Goal: Task Accomplishment & Management: Complete application form

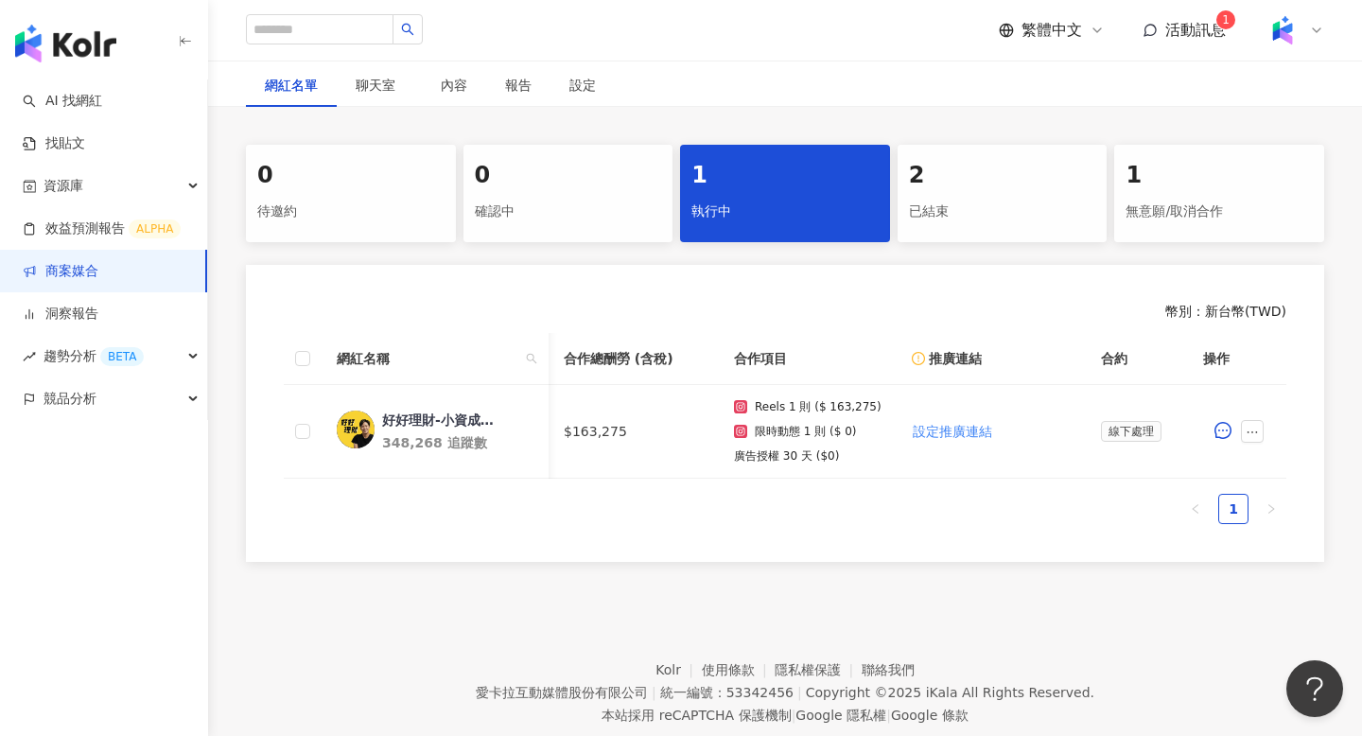
scroll to position [0, 826]
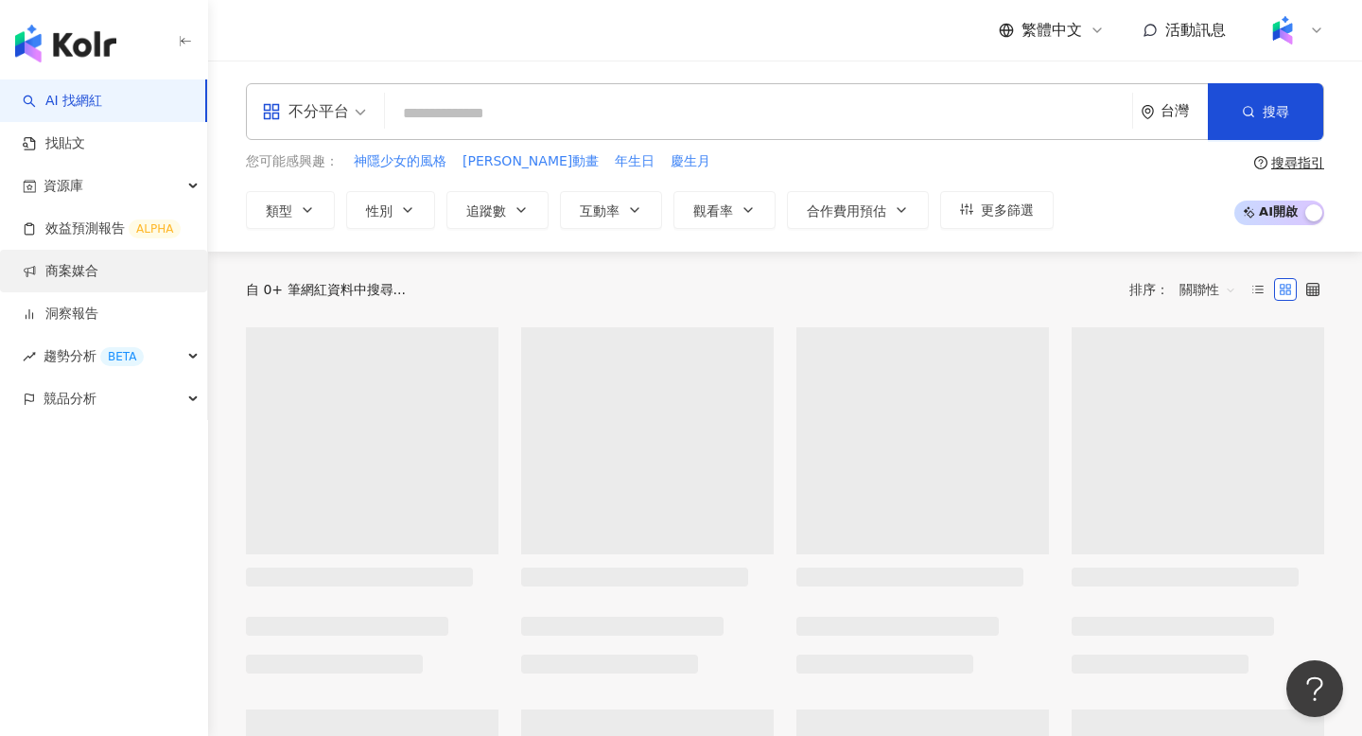
click at [98, 280] on link "商案媒合" at bounding box center [61, 271] width 76 height 19
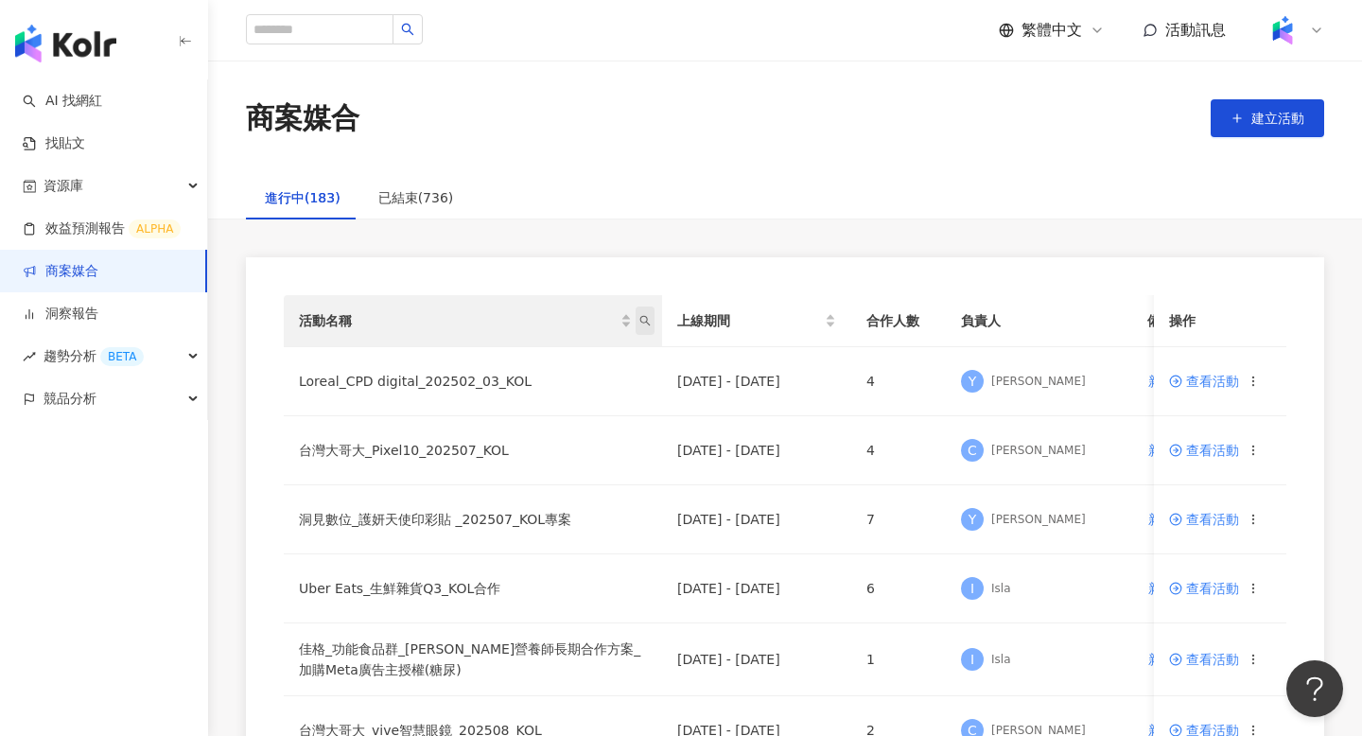
click at [643, 326] on span "活動名稱" at bounding box center [644, 320] width 19 height 28
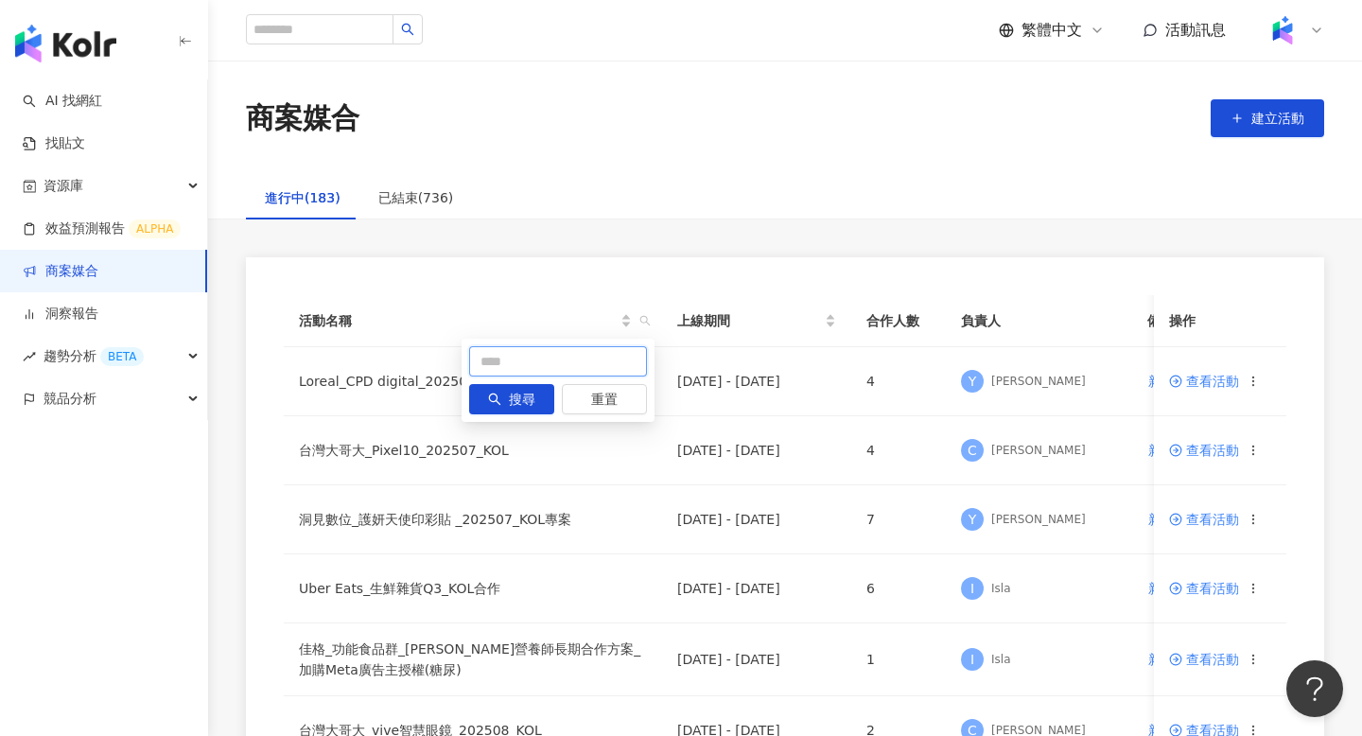
click at [552, 359] on input "text" at bounding box center [558, 361] width 178 height 30
type input "*"
type input "**"
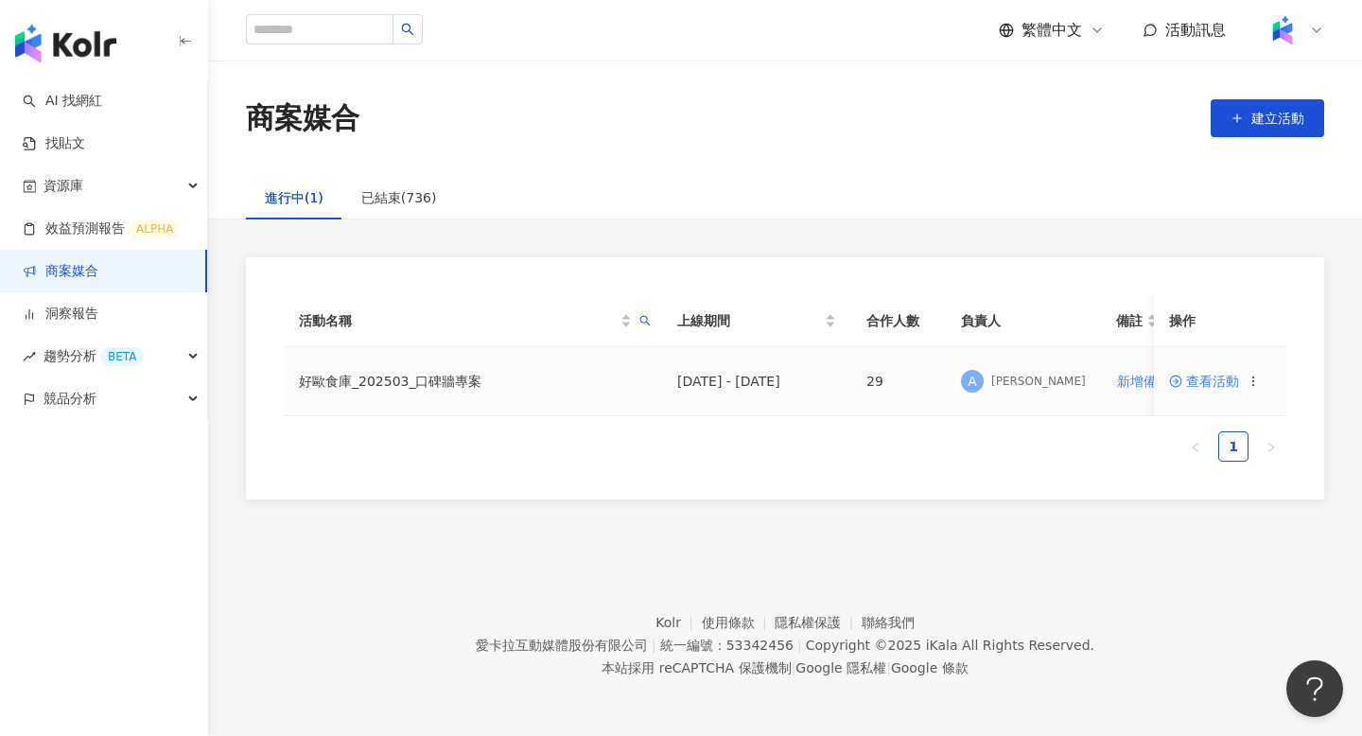
click at [1202, 389] on td "查看活動" at bounding box center [1220, 381] width 132 height 69
click at [1207, 384] on span "查看活動" at bounding box center [1204, 380] width 70 height 13
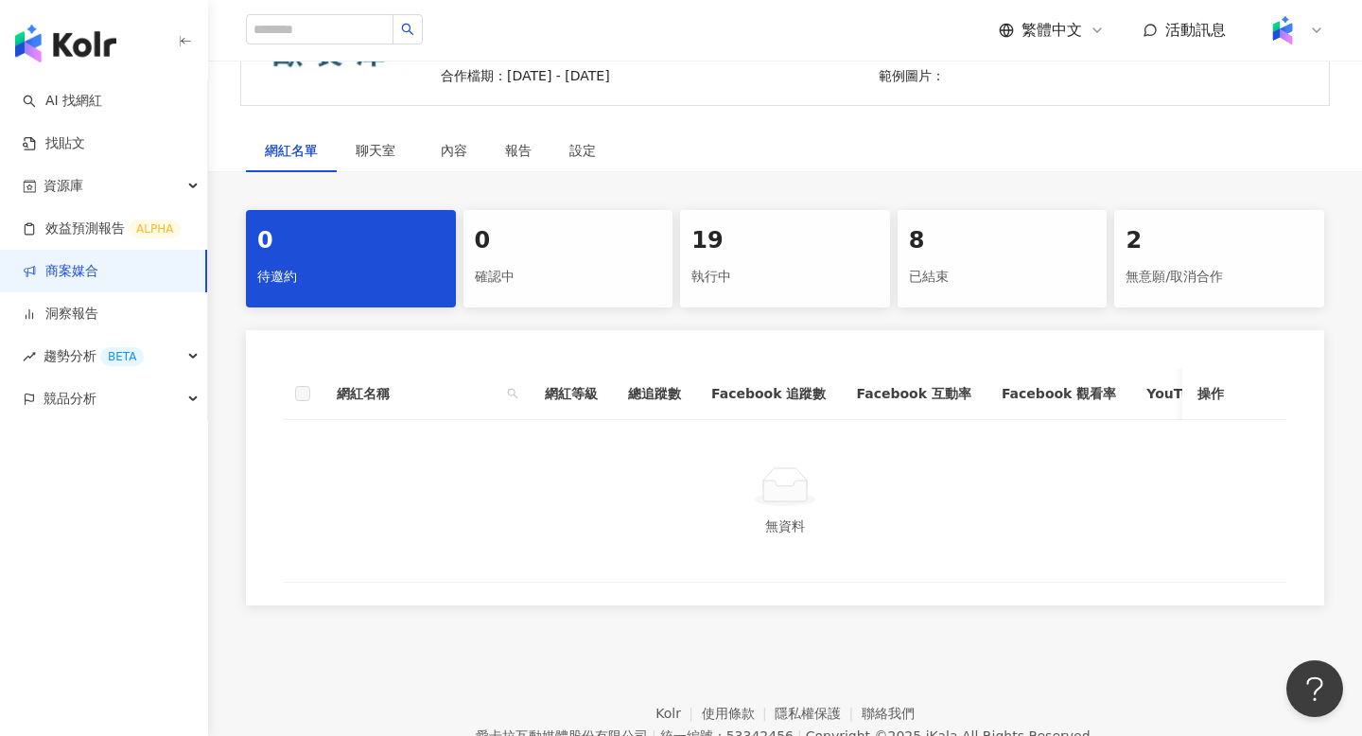
scroll to position [285, 0]
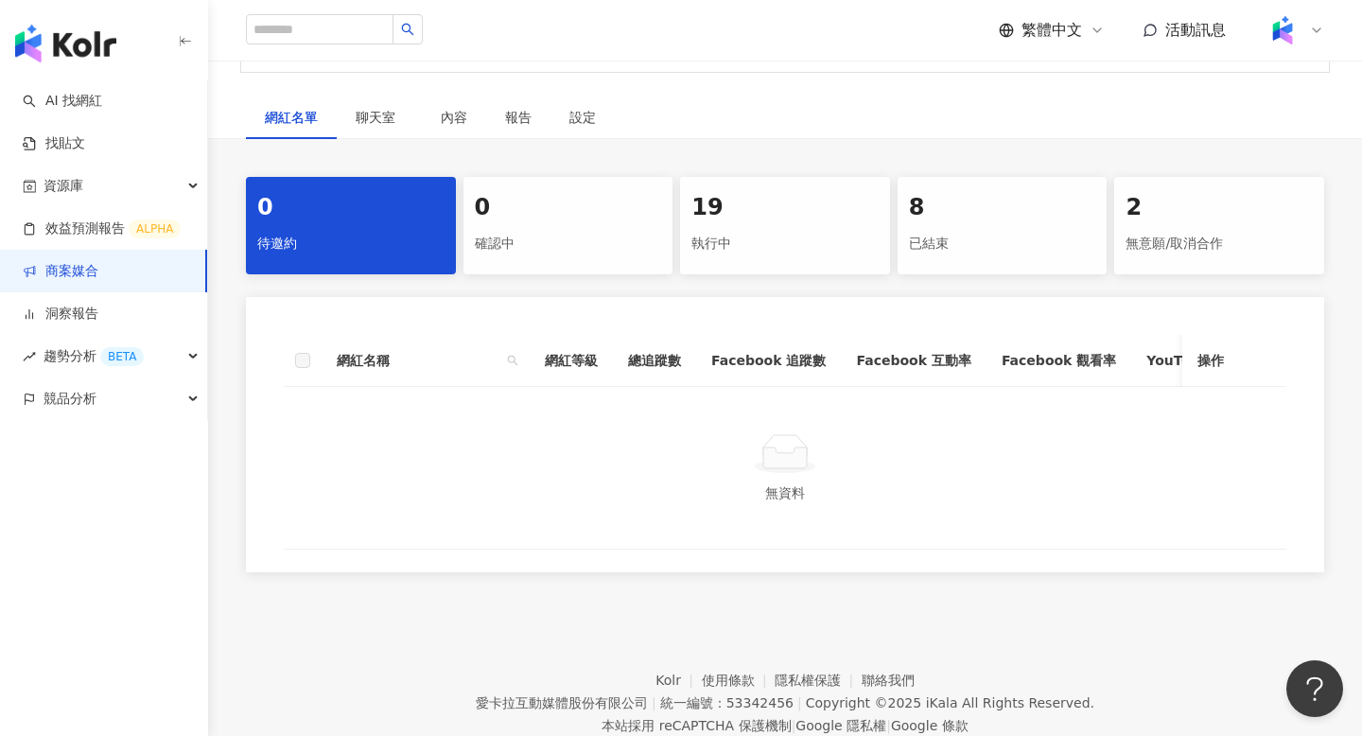
click at [740, 224] on div "19 執行中" at bounding box center [785, 225] width 210 height 97
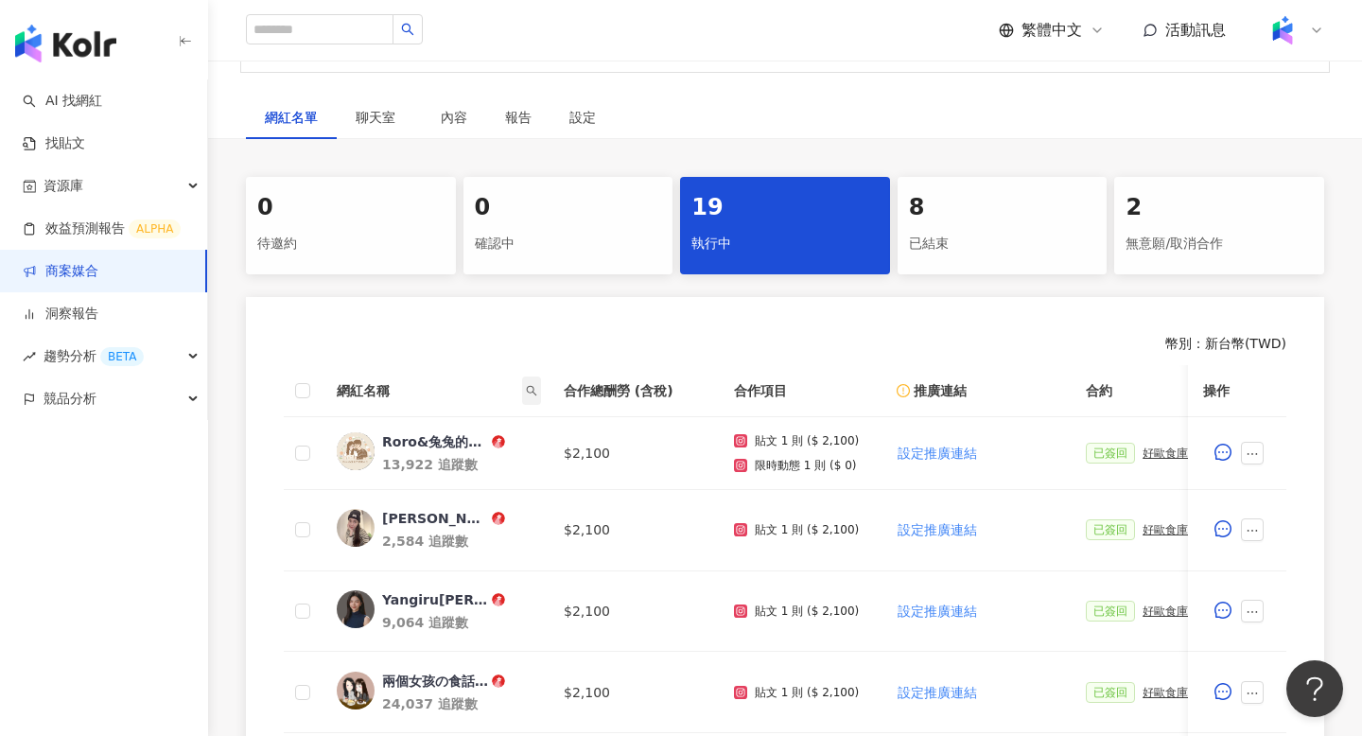
click at [528, 391] on icon "search" at bounding box center [531, 390] width 11 height 11
click at [510, 407] on th "網紅名稱" at bounding box center [434, 391] width 227 height 52
click at [534, 391] on icon "search" at bounding box center [531, 390] width 11 height 11
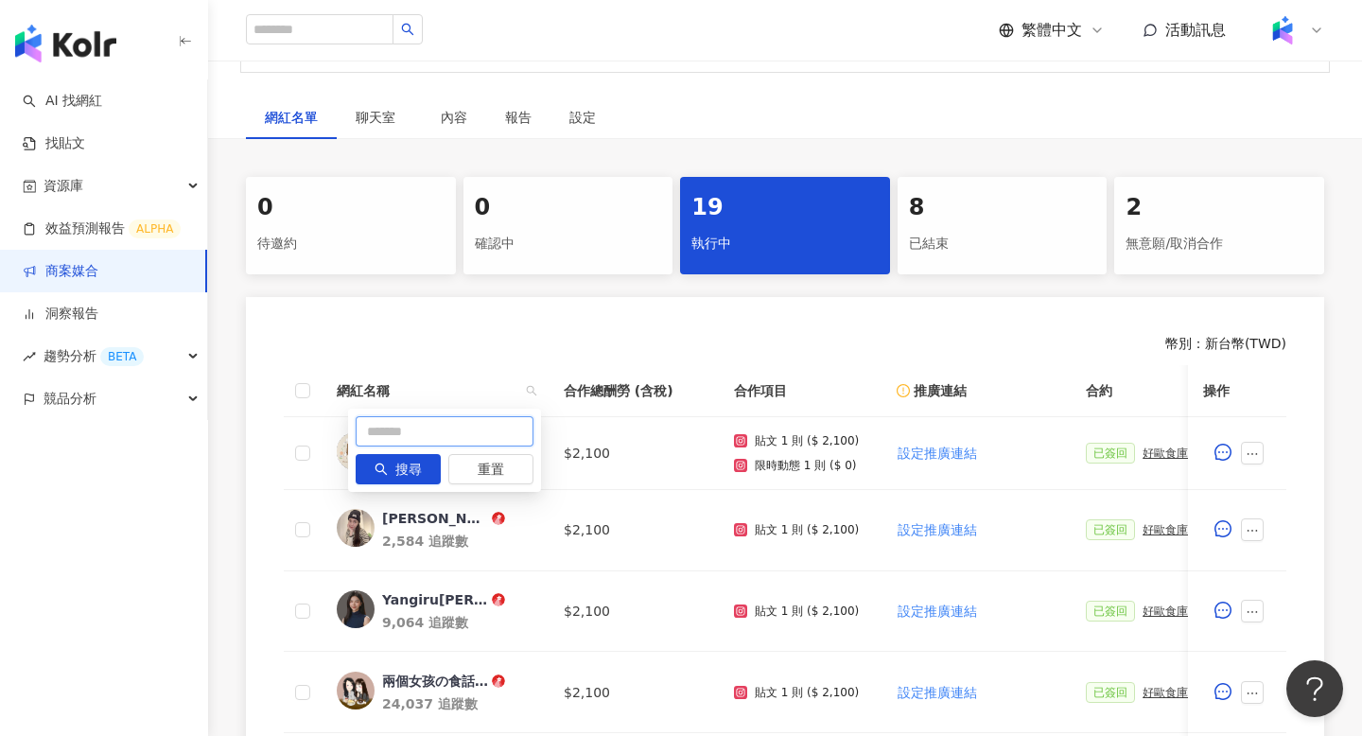
click at [478, 434] on input "text" at bounding box center [445, 431] width 178 height 30
type input "**"
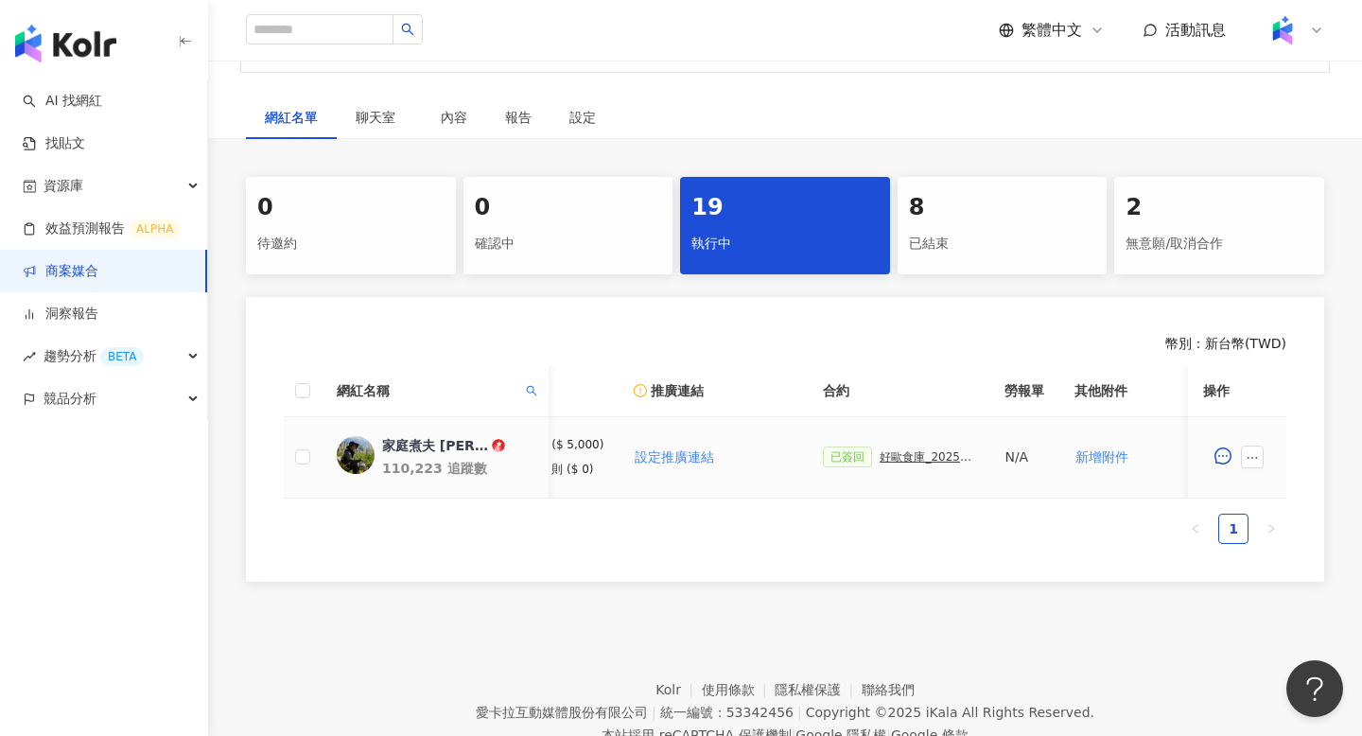
scroll to position [0, 257]
click at [1250, 462] on icon "ellipsis" at bounding box center [1251, 457] width 13 height 13
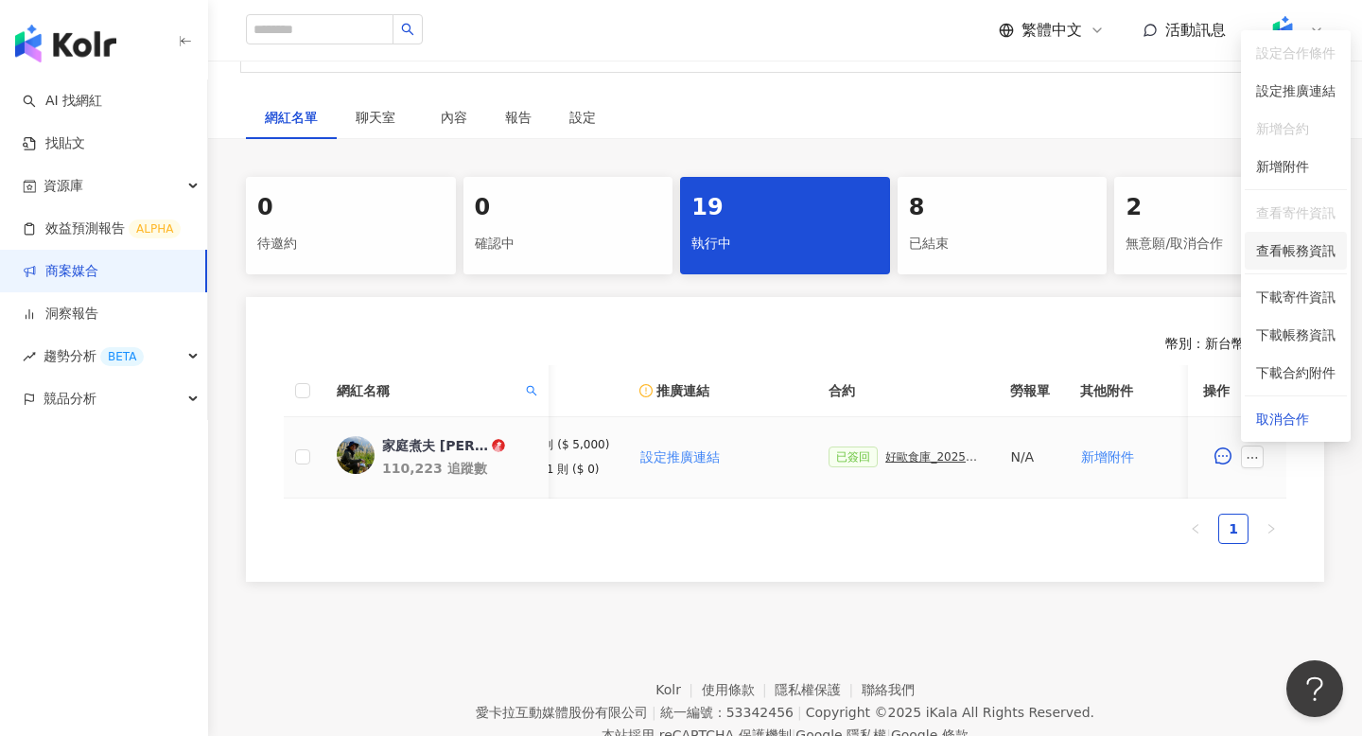
click at [1300, 255] on span "查看帳務資訊" at bounding box center [1295, 250] width 79 height 21
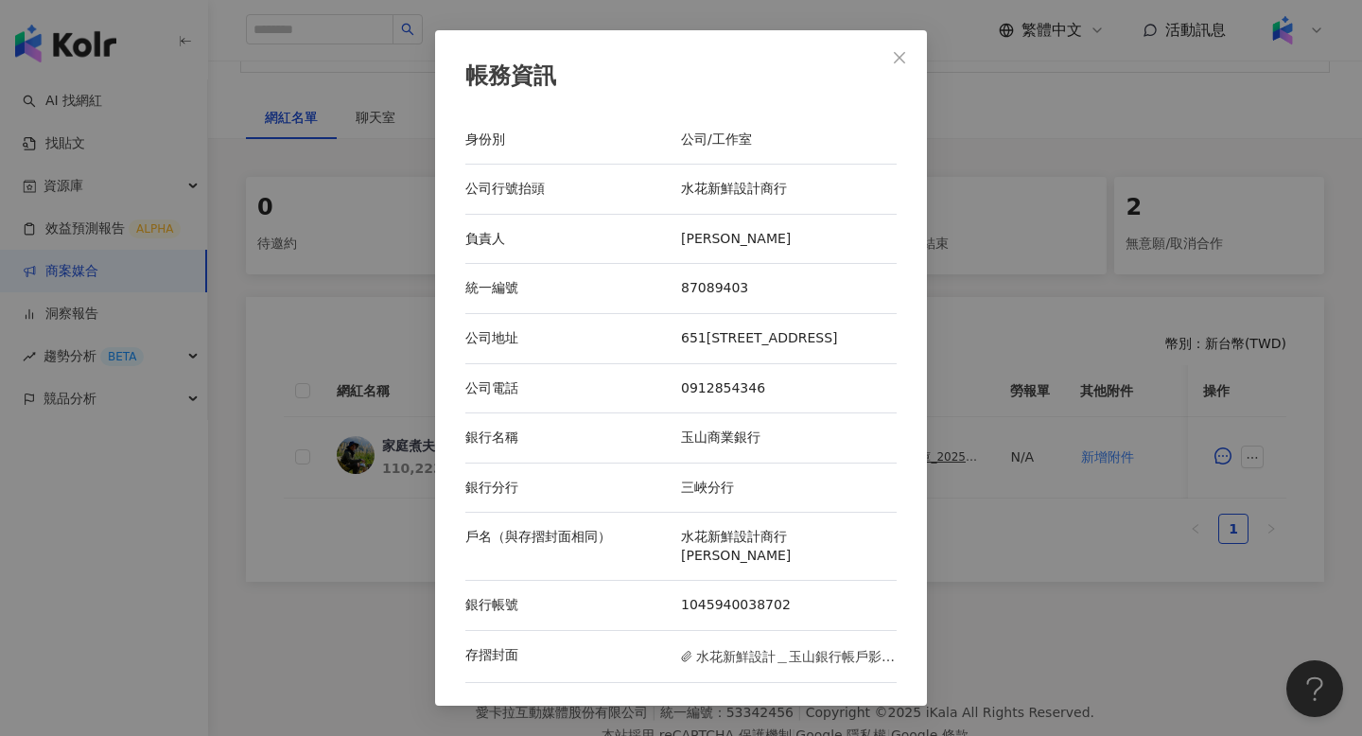
click at [299, 620] on div "帳務資訊 身份別 公司/工作室 公司行號抬頭 水花新鮮設計商行 負責人 [PERSON_NAME] 統一編號 87089403 公司地址 651[STREET…" at bounding box center [681, 368] width 1362 height 736
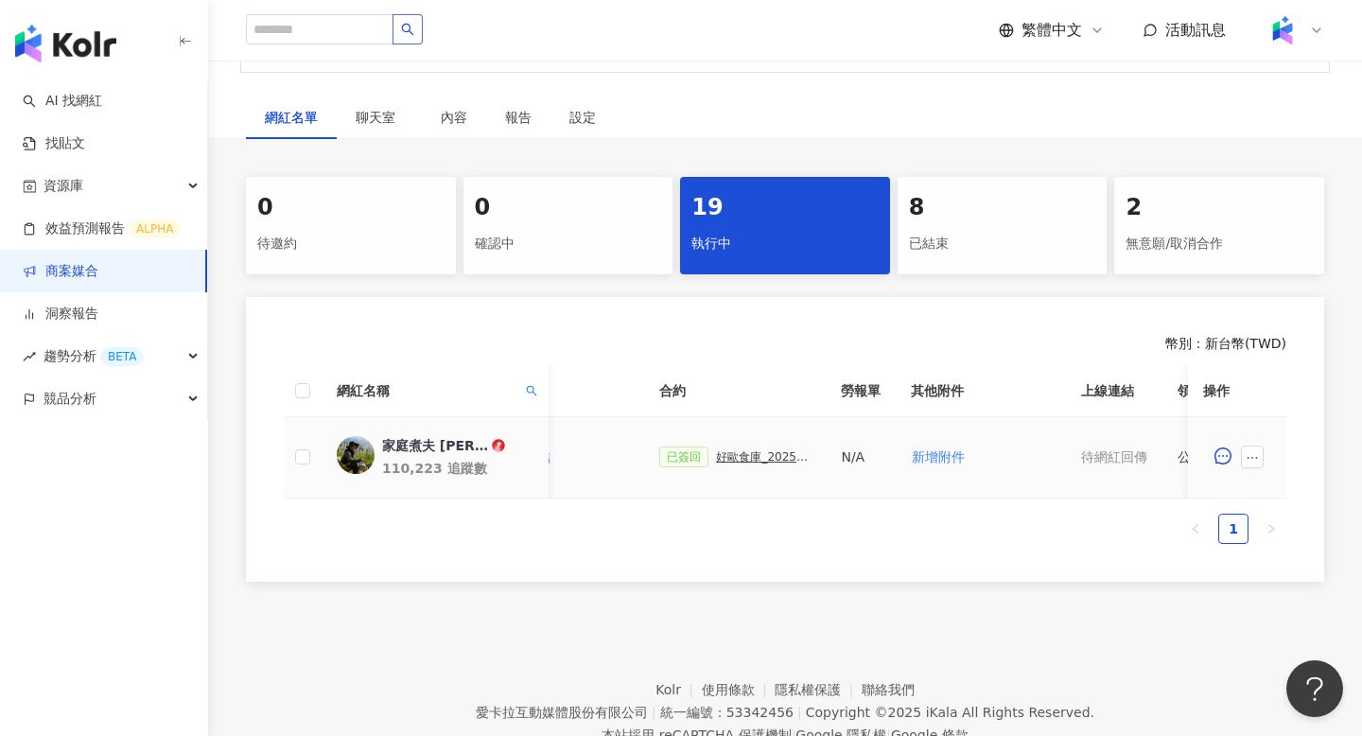
scroll to position [0, 488]
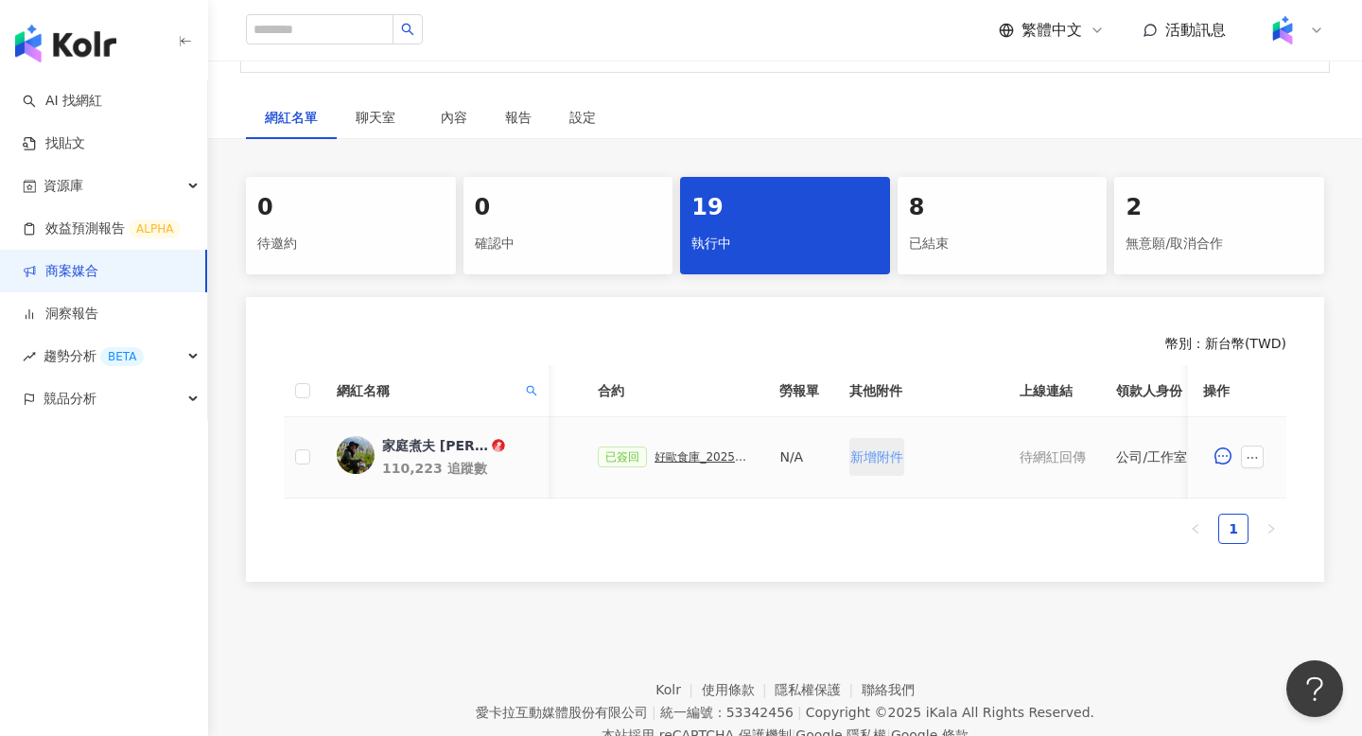
click at [864, 456] on span "新增附件" at bounding box center [876, 456] width 53 height 15
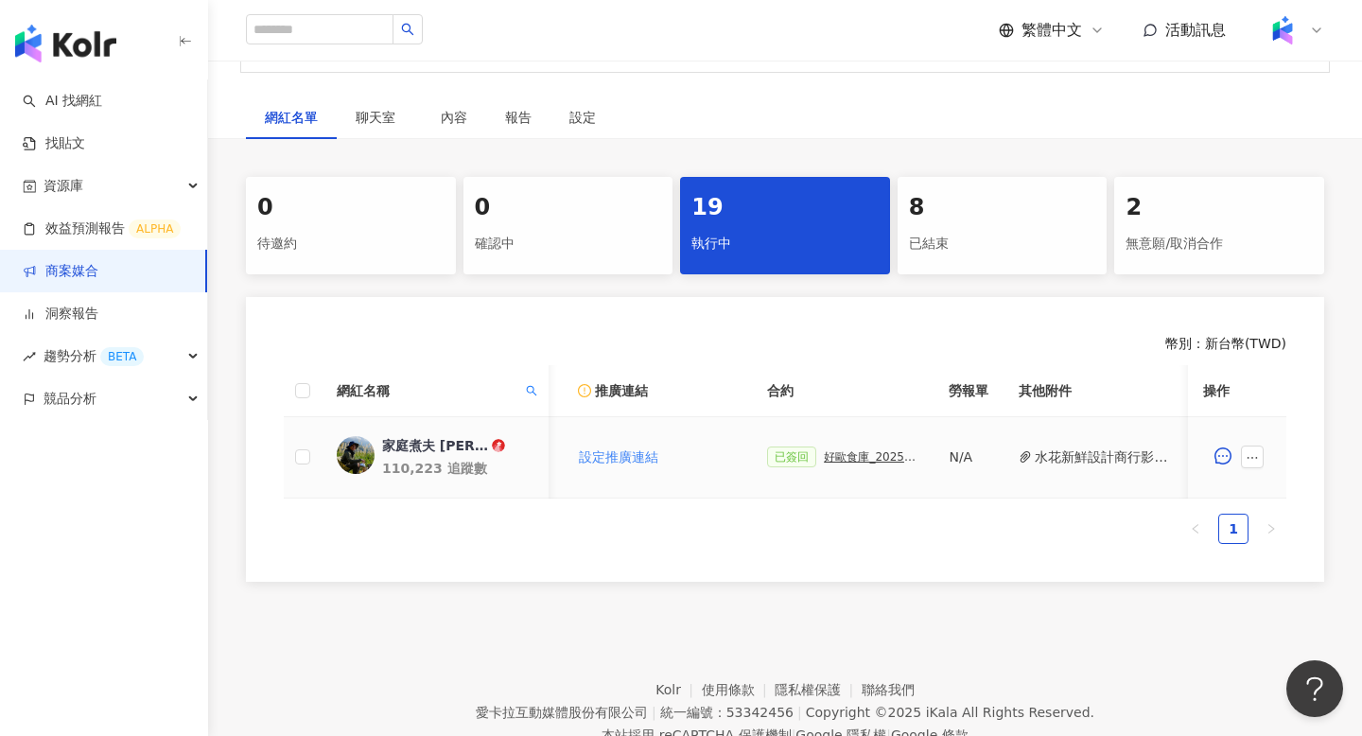
scroll to position [0, 349]
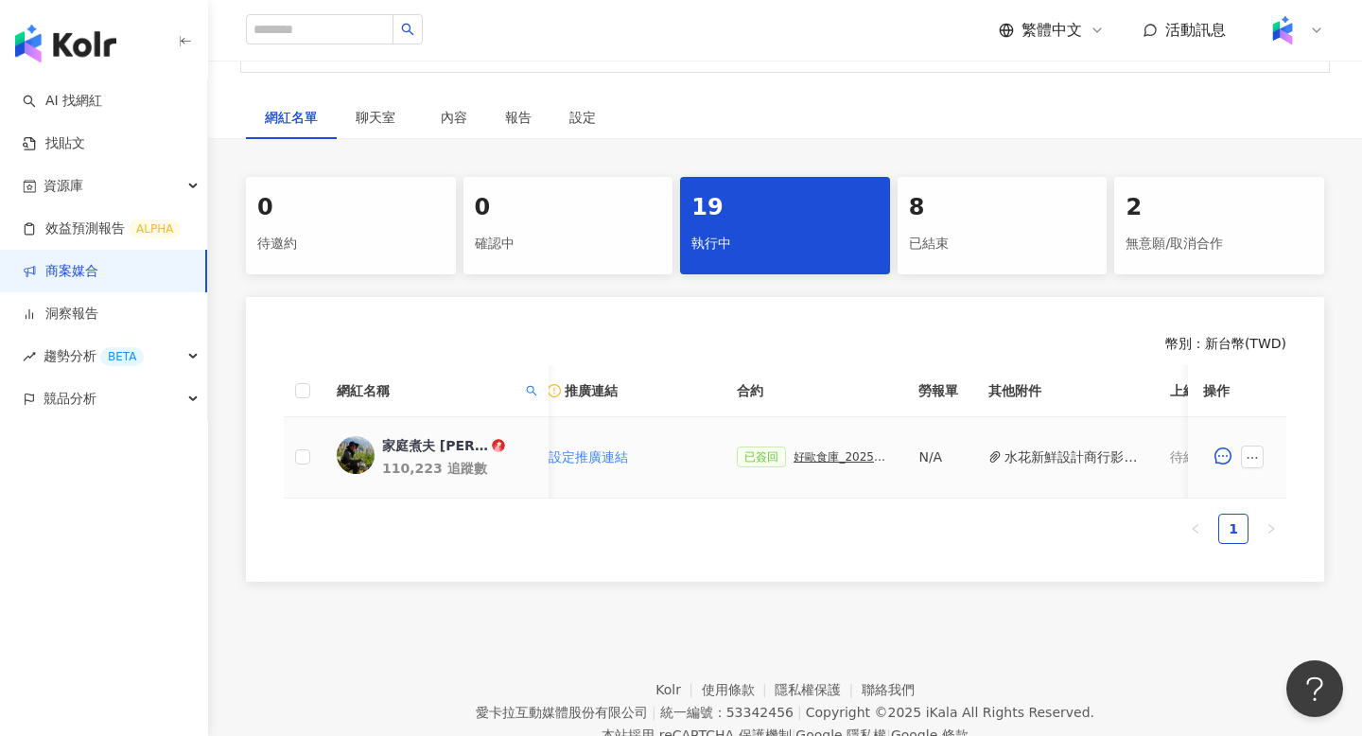
click at [817, 460] on div "好歐食庫_202503_口碑牆專案" at bounding box center [840, 456] width 95 height 13
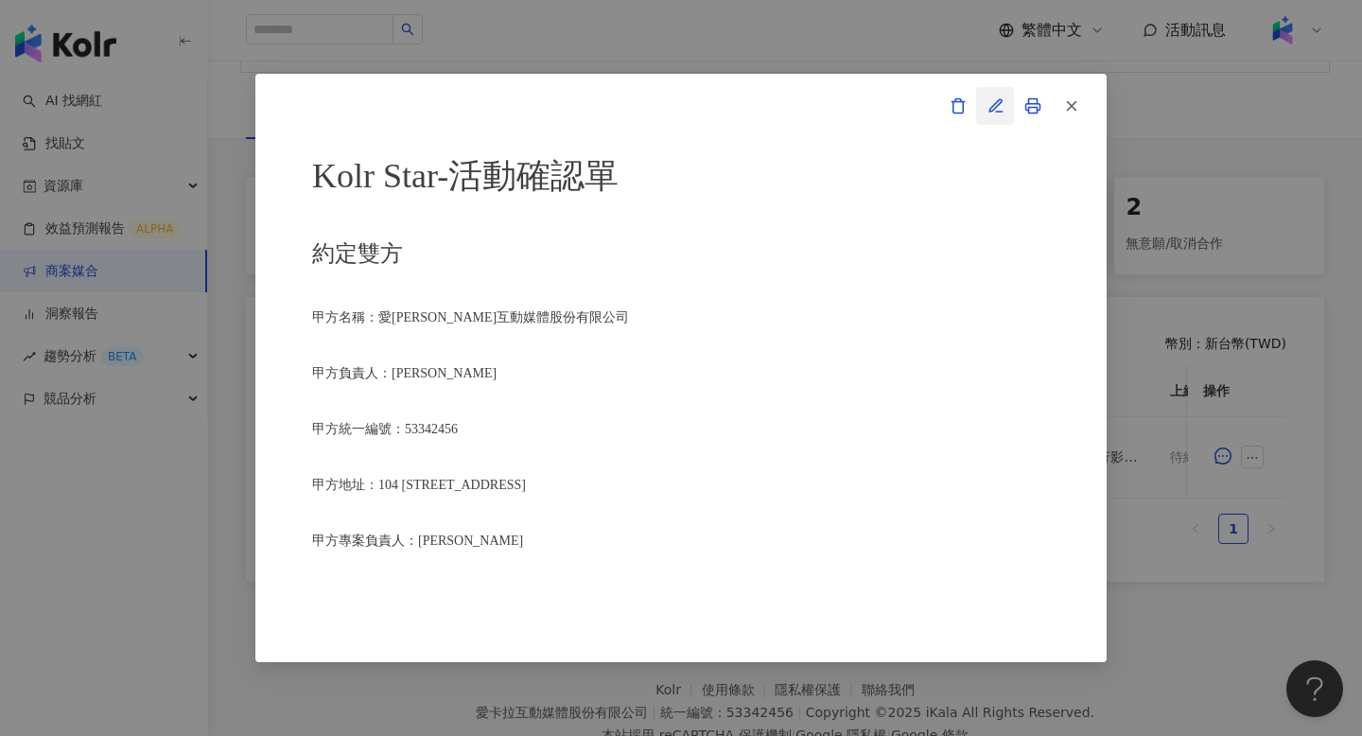
click at [1002, 102] on icon "button" at bounding box center [995, 105] width 17 height 17
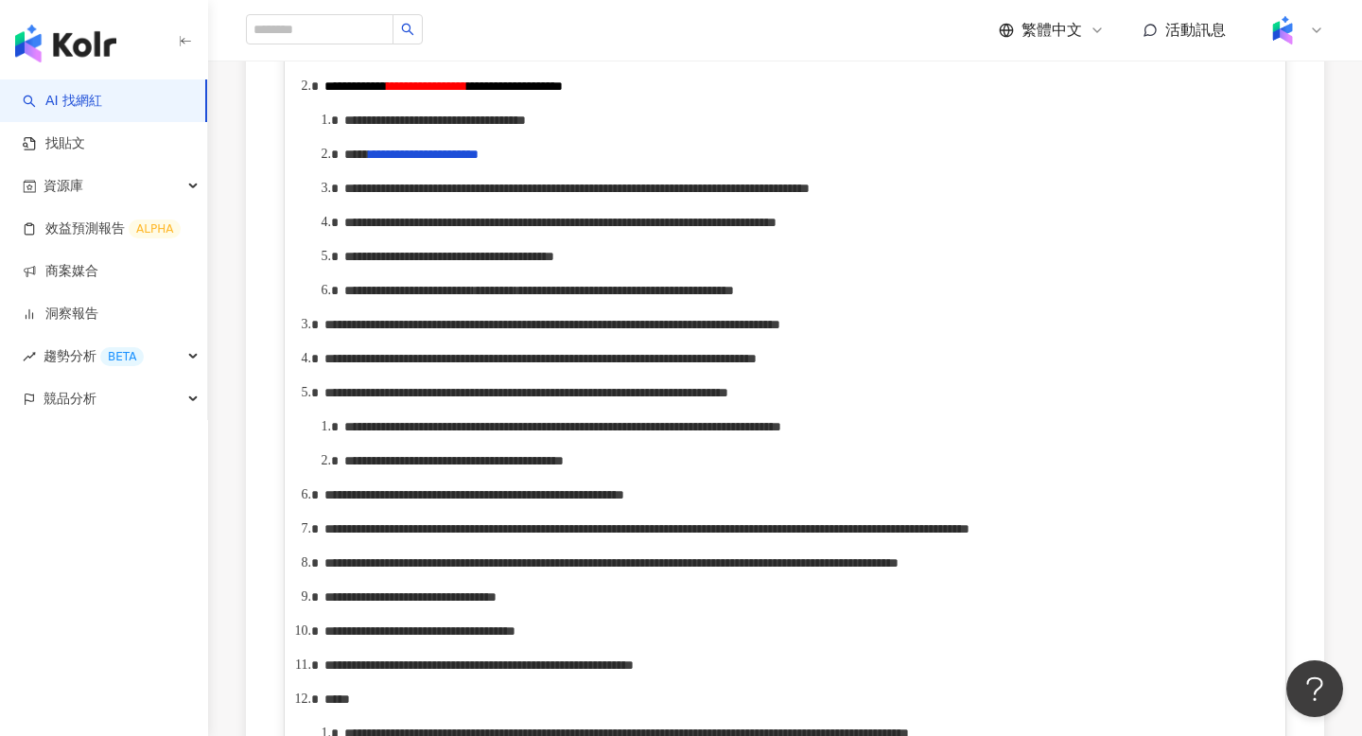
scroll to position [1901, 0]
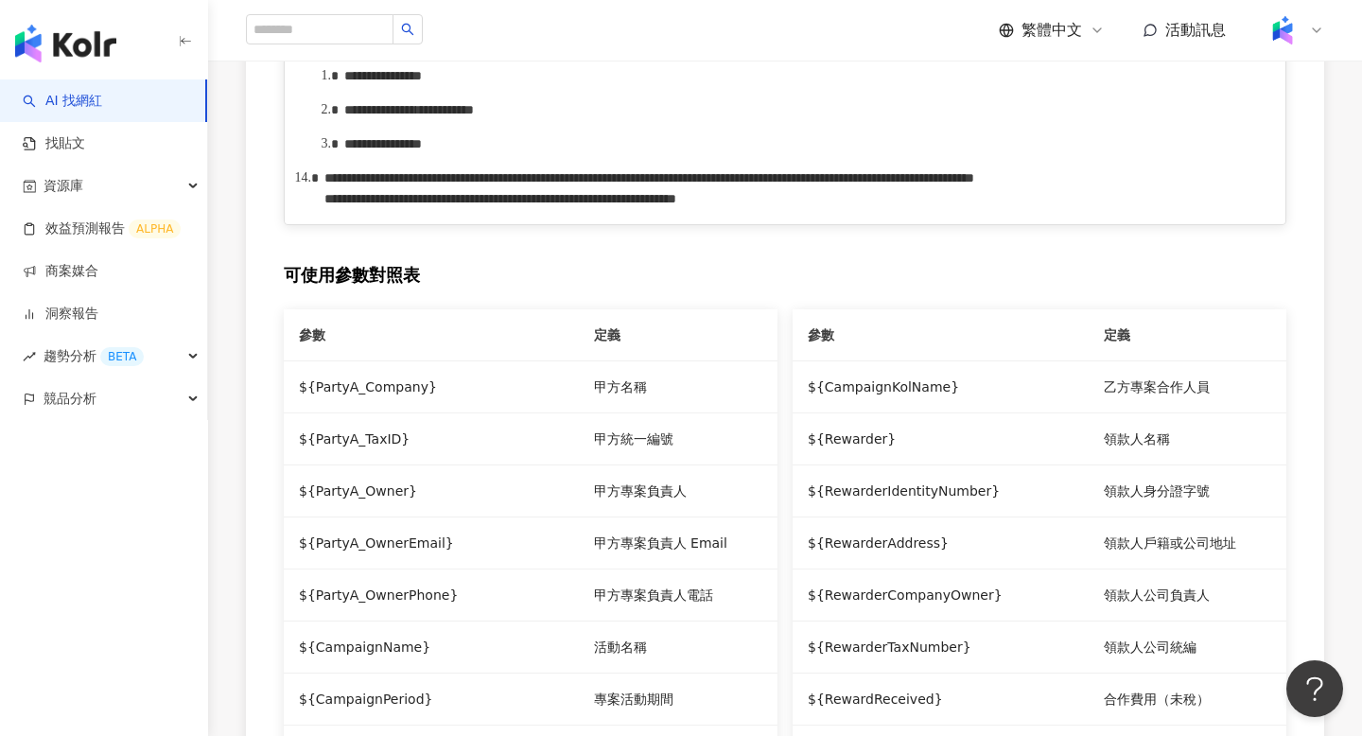
click at [422, 82] on span "**********" at bounding box center [383, 75] width 78 height 13
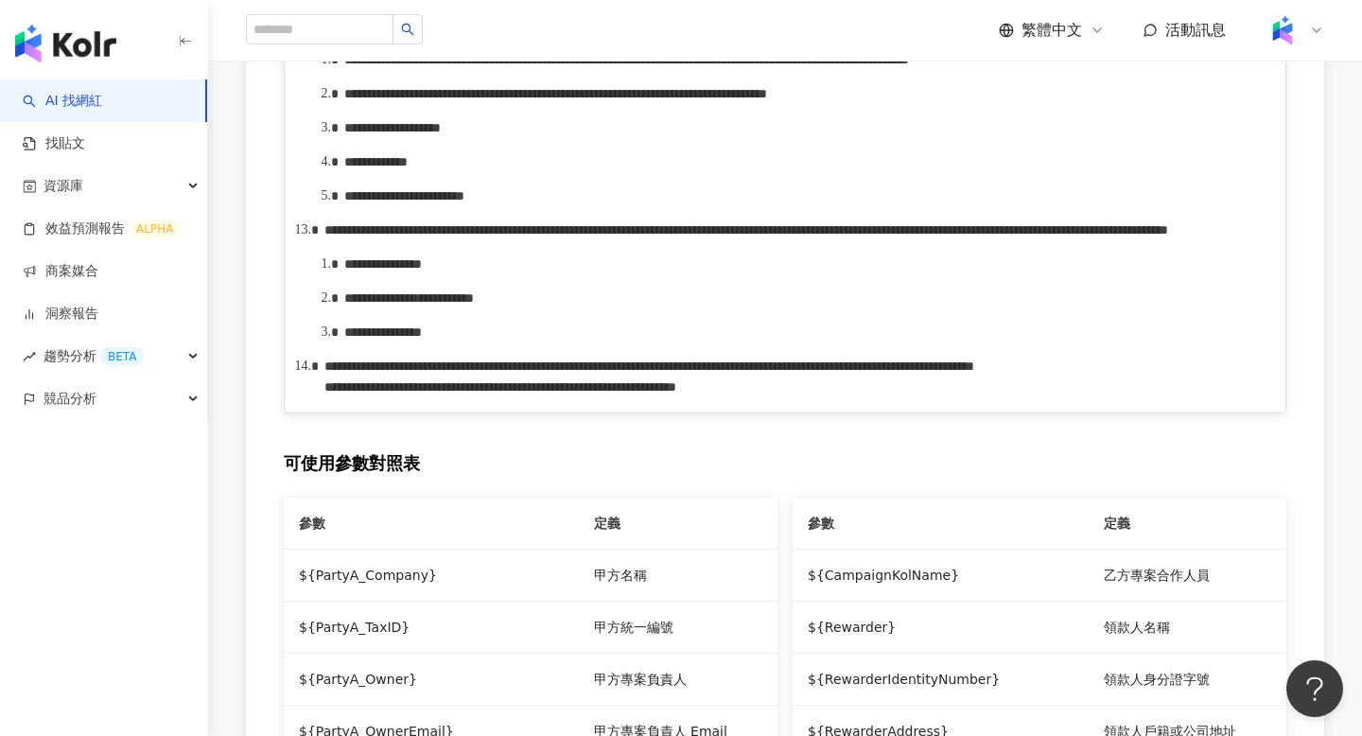
scroll to position [1700, 0]
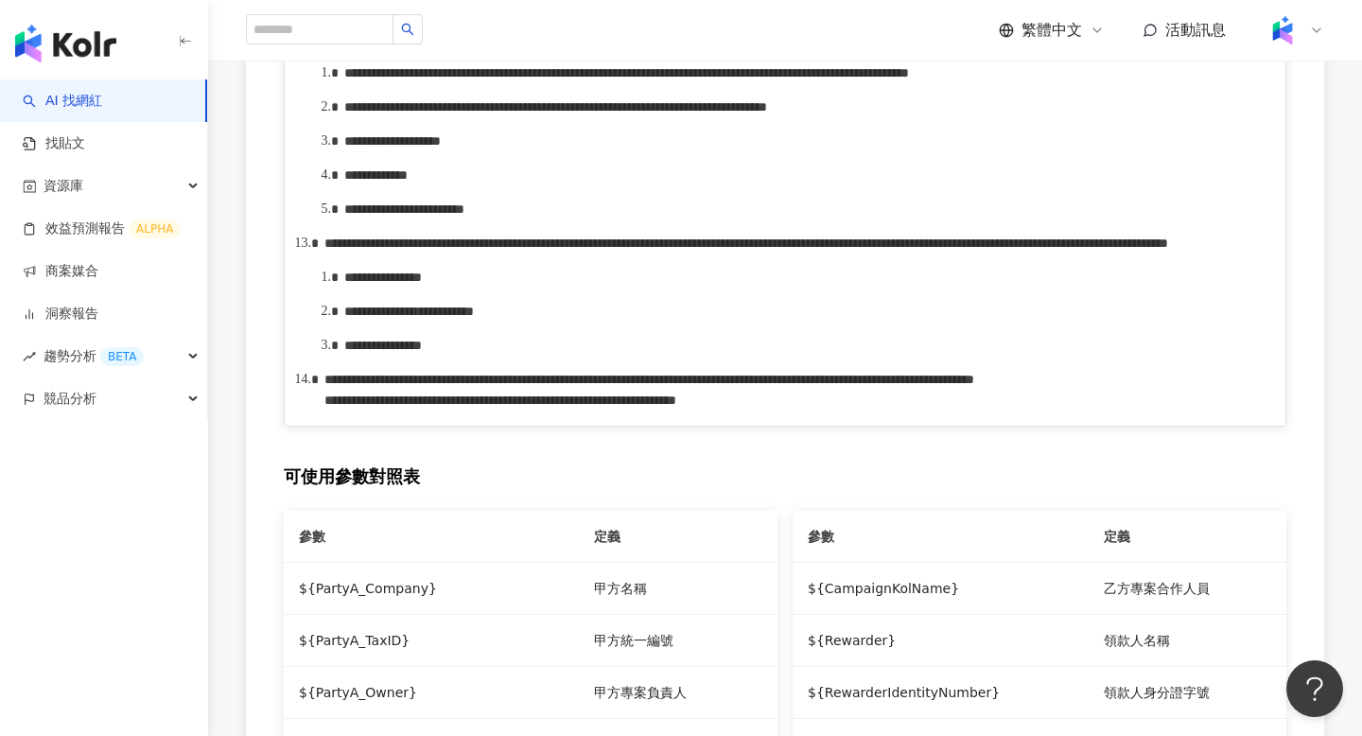
click at [919, 250] on span "**********" at bounding box center [745, 242] width 843 height 13
click at [1023, 321] on div "**********" at bounding box center [805, 311] width 922 height 21
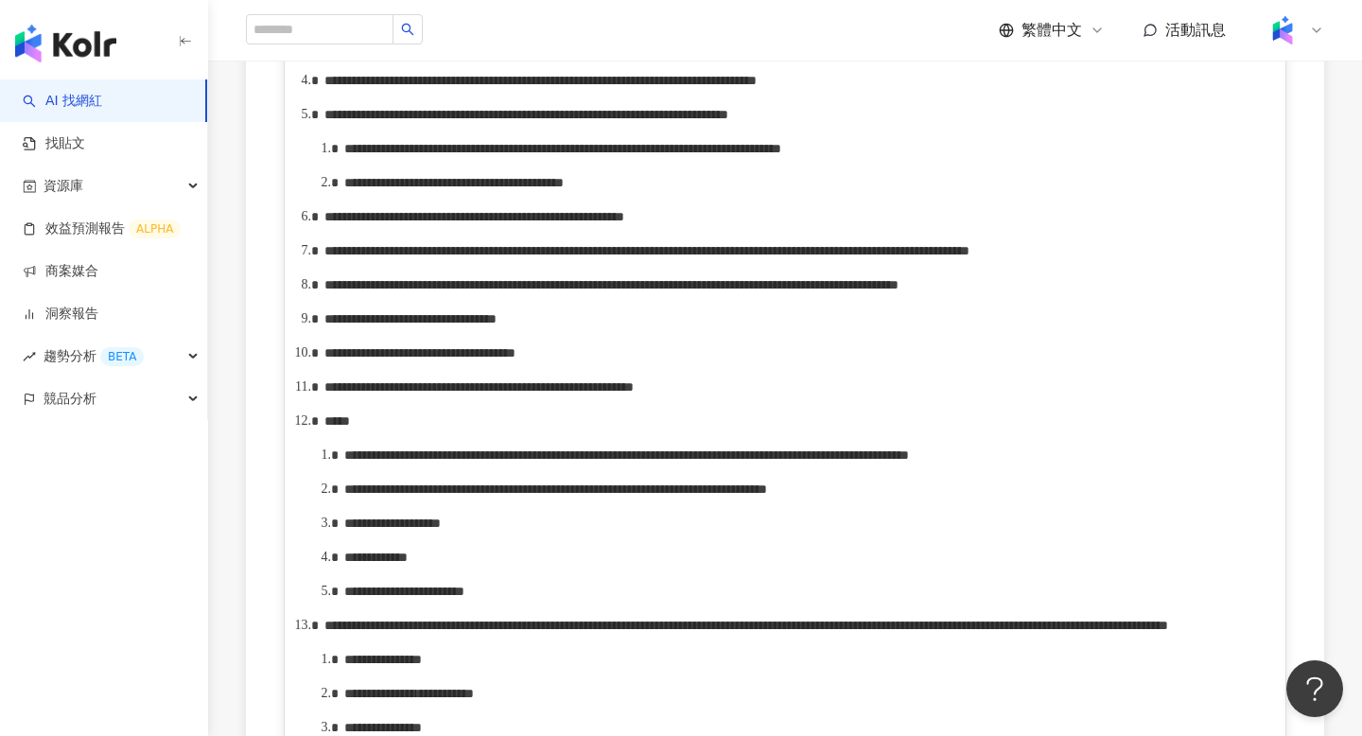
scroll to position [1819, 0]
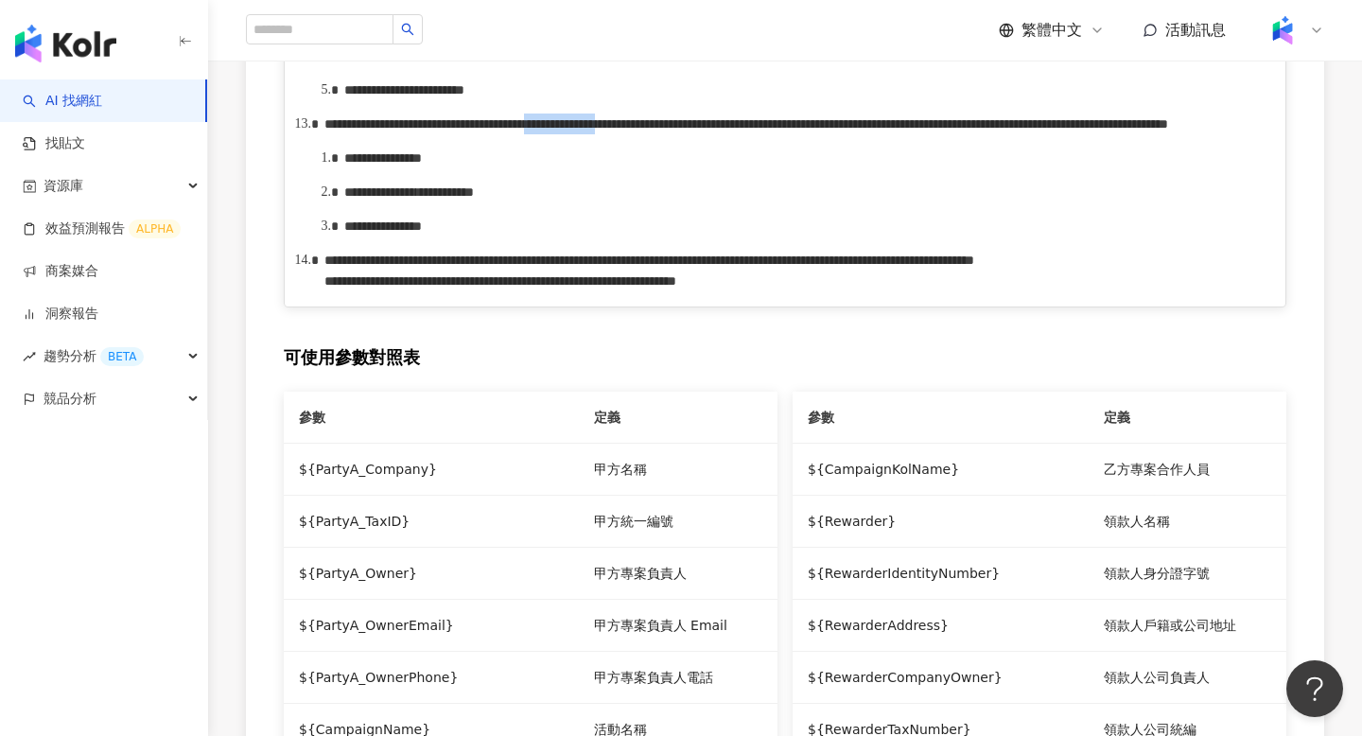
drag, startPoint x: 861, startPoint y: 400, endPoint x: 976, endPoint y: 405, distance: 114.5
click at [976, 130] on span "**********" at bounding box center [745, 123] width 843 height 13
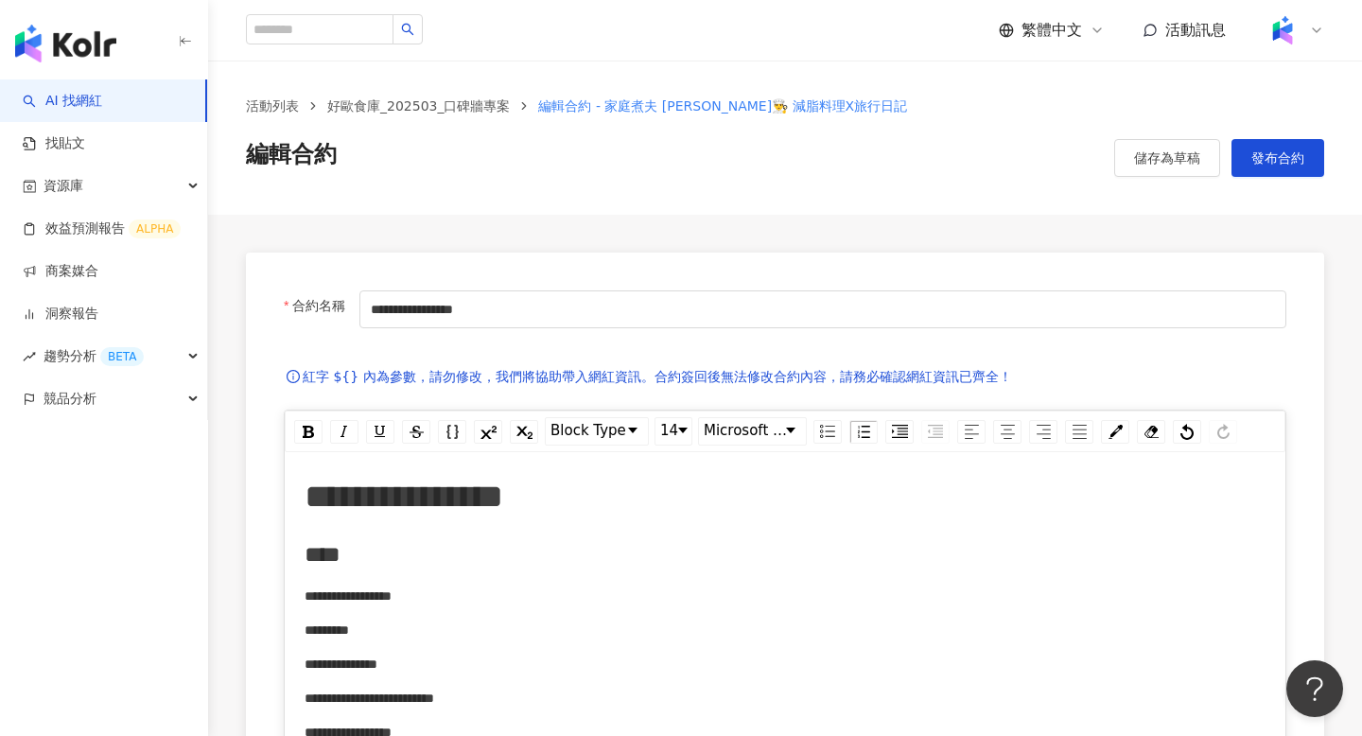
scroll to position [0, 0]
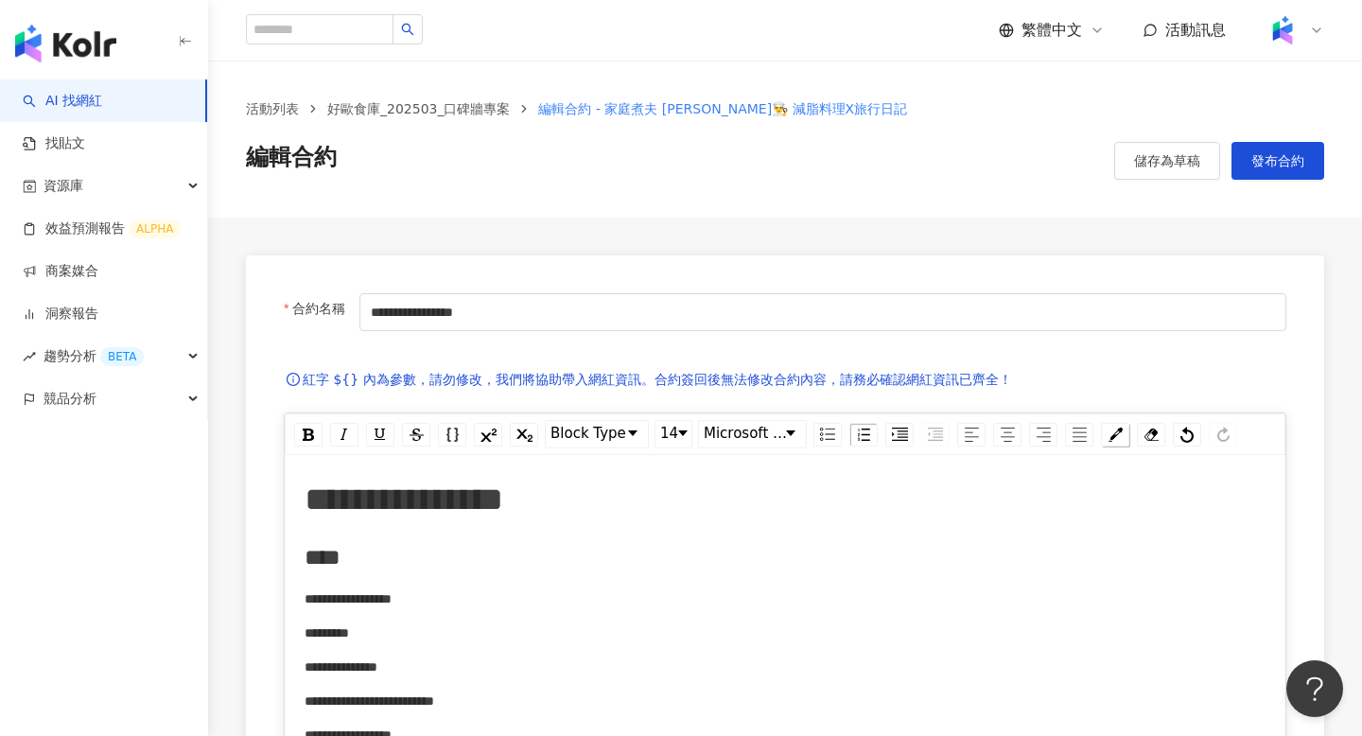
click at [1120, 439] on img "rdw-color-picker" at bounding box center [1115, 434] width 14 height 14
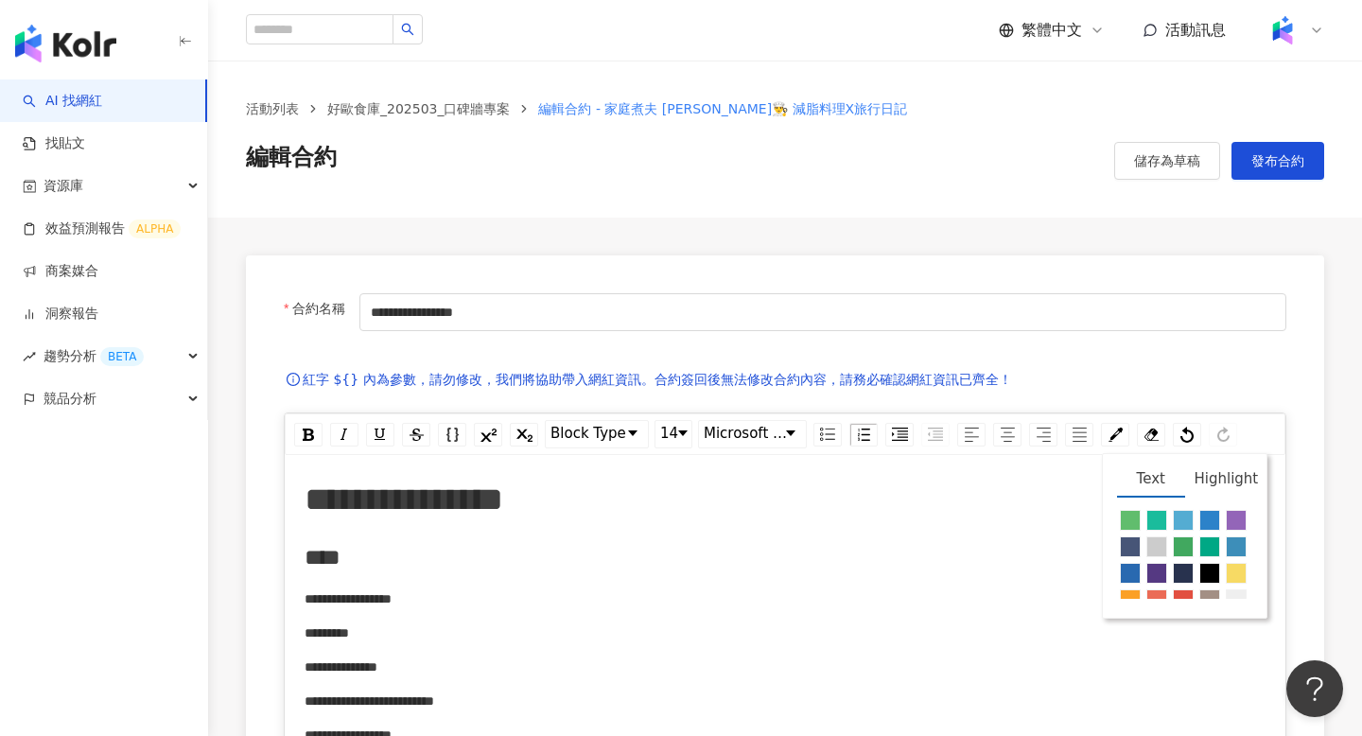
scroll to position [66, 0]
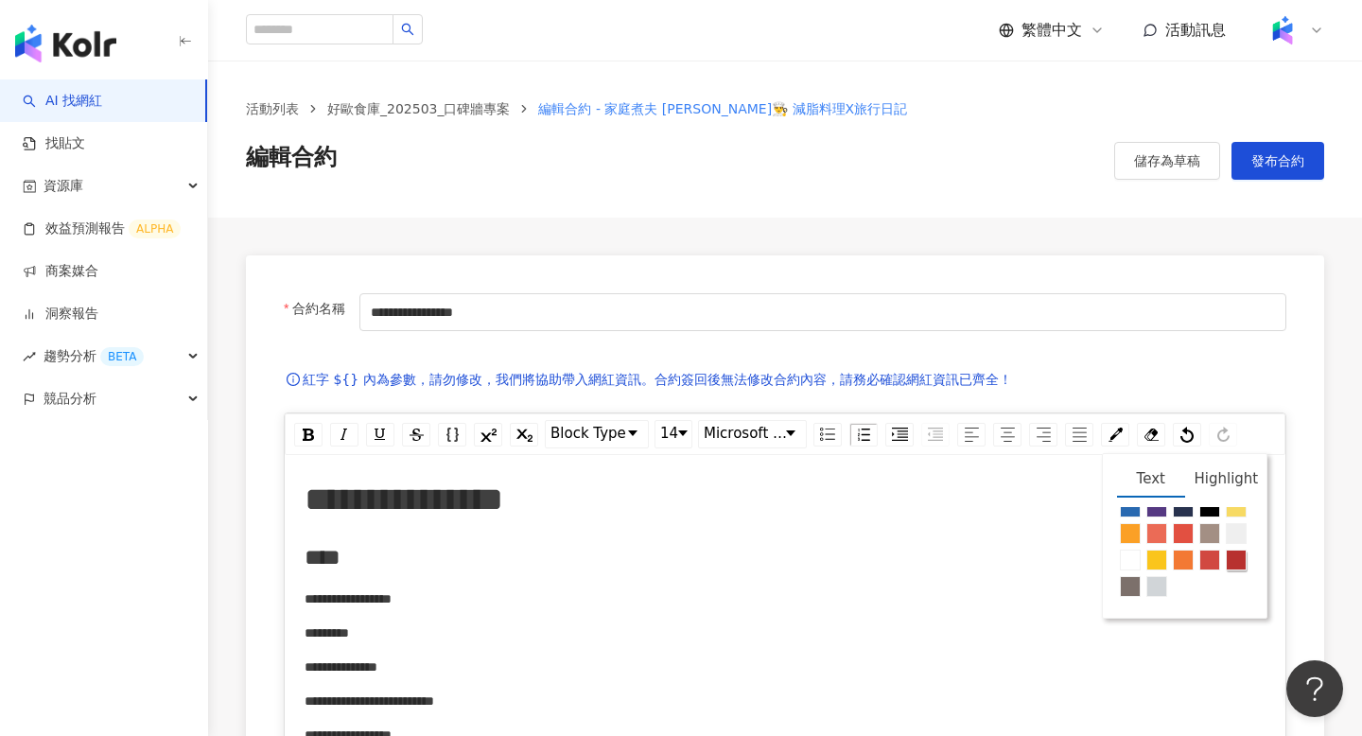
click at [1239, 561] on span "rdw-color-picker" at bounding box center [1235, 559] width 21 height 21
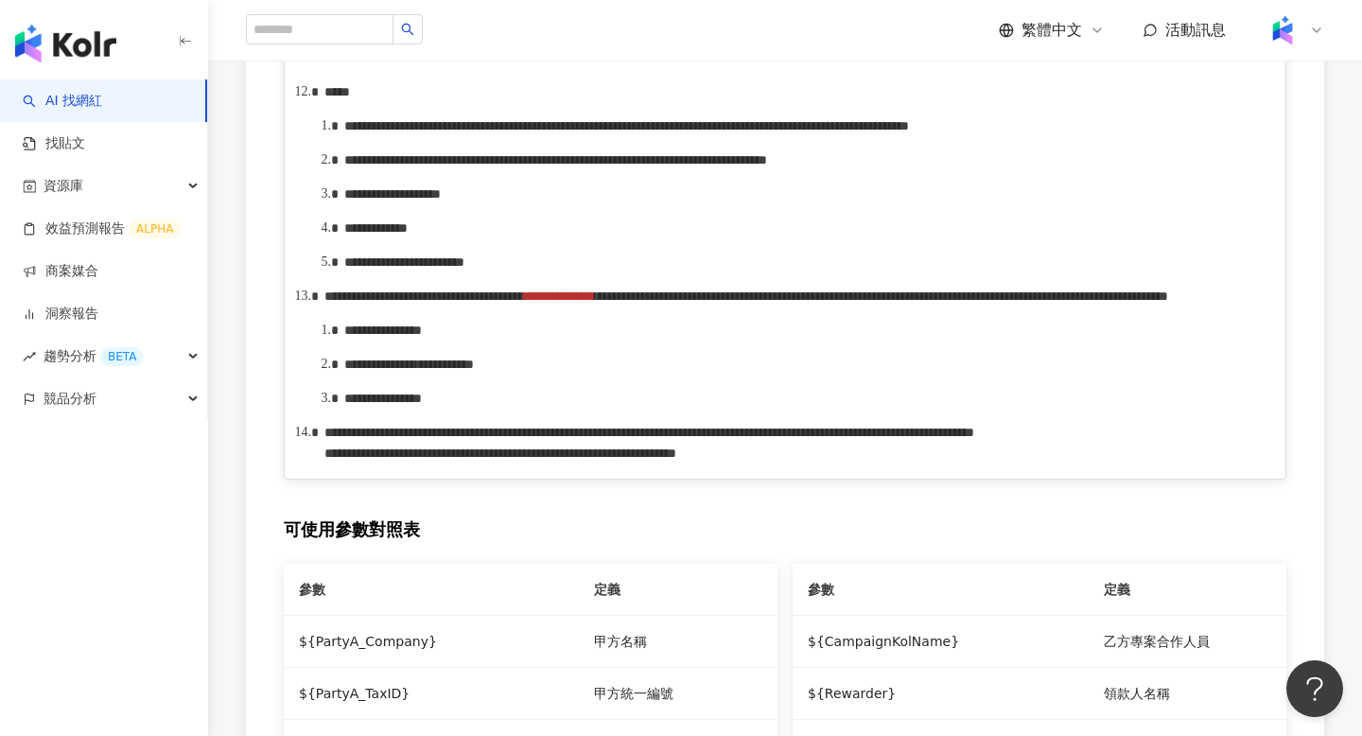
scroll to position [1832, 0]
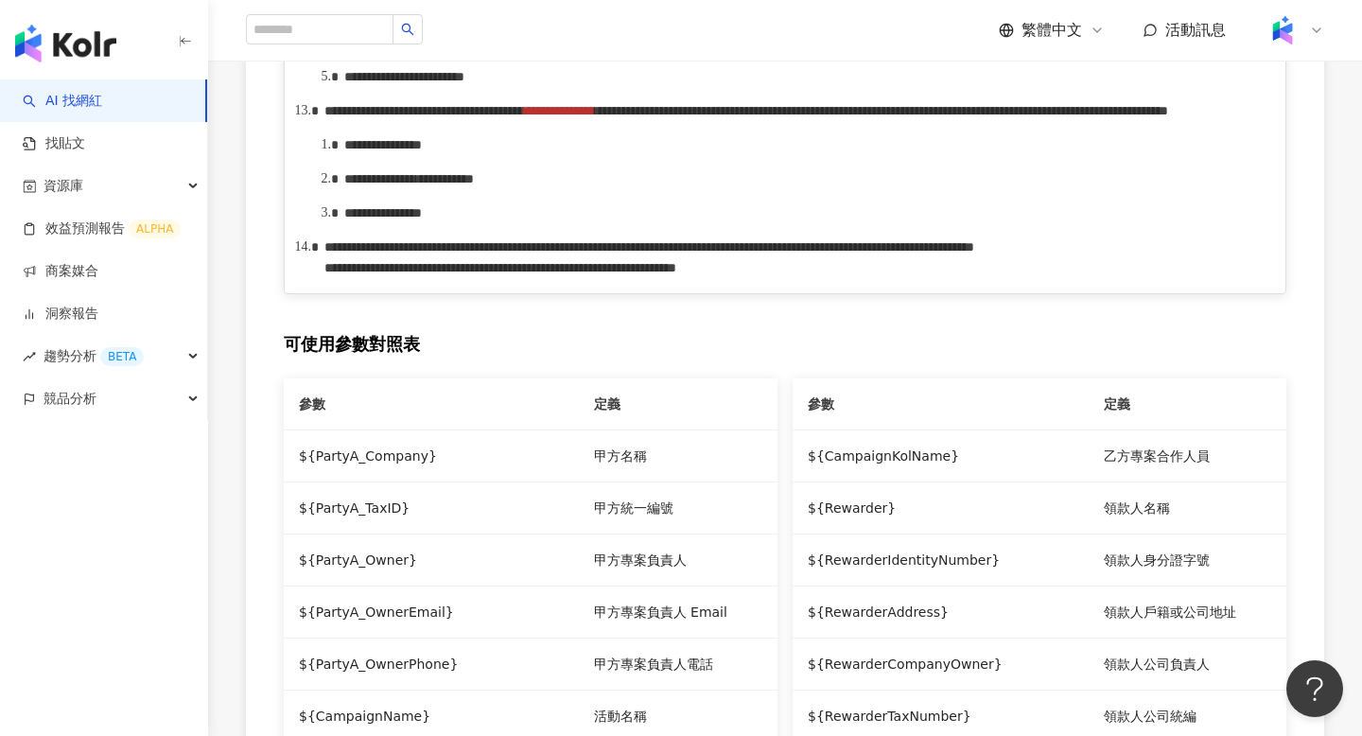
click at [1239, 278] on div "**********" at bounding box center [795, 257] width 942 height 42
drag, startPoint x: 863, startPoint y: 383, endPoint x: 960, endPoint y: 385, distance: 96.5
click at [960, 121] on div "**********" at bounding box center [795, 110] width 942 height 21
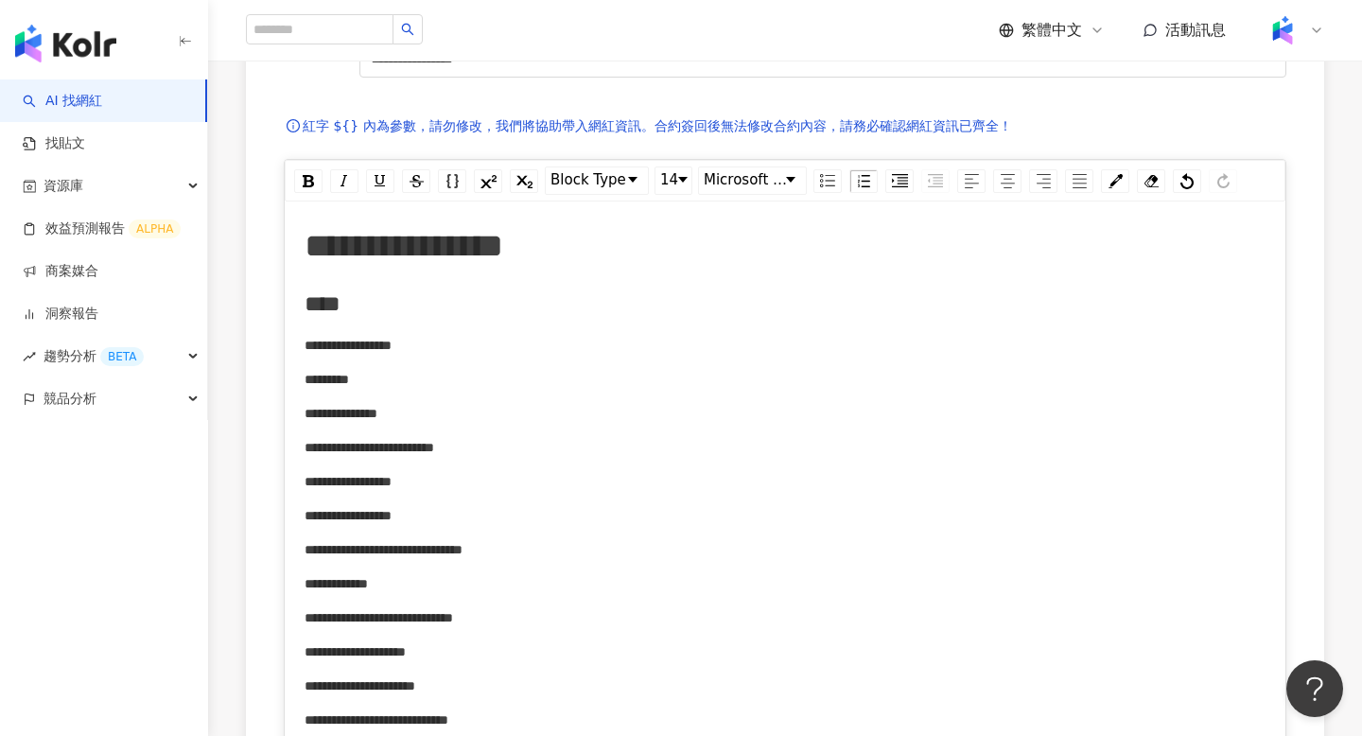
scroll to position [230, 0]
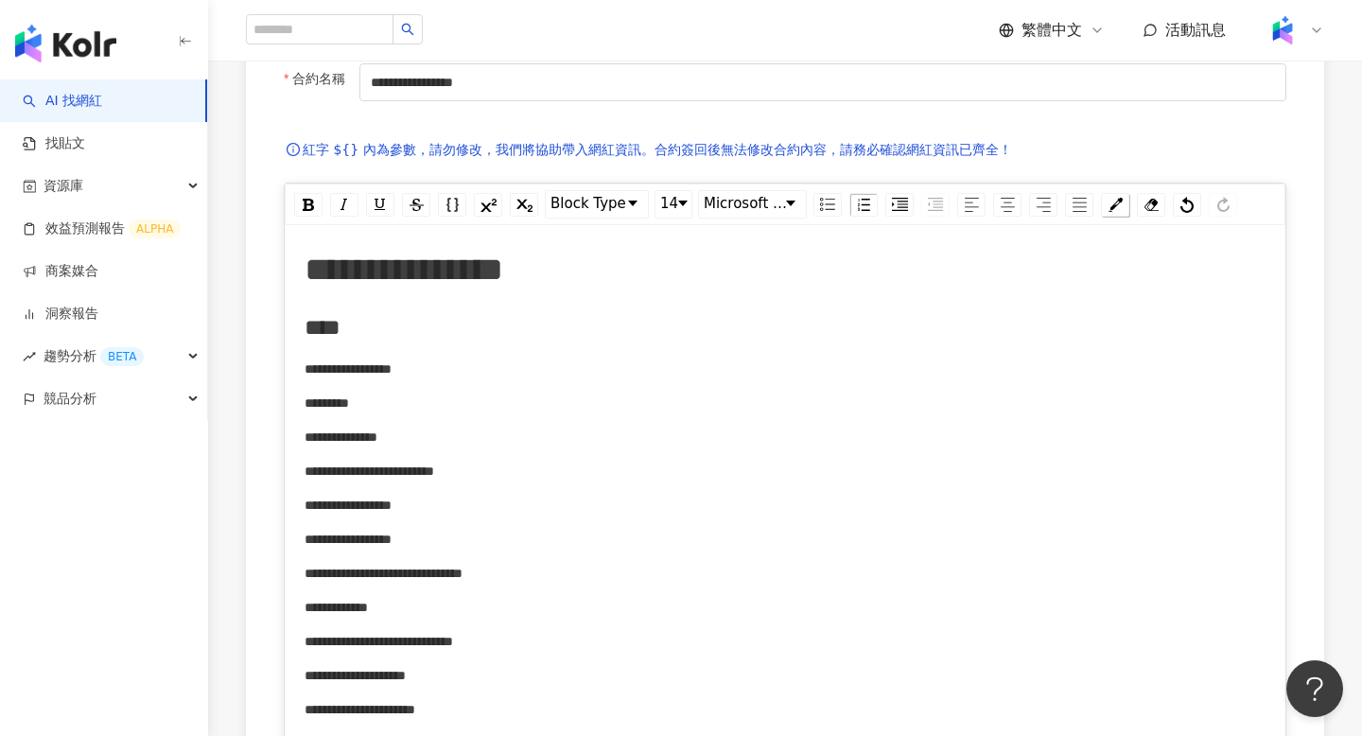
click at [1113, 214] on div "rdw-color-picker" at bounding box center [1115, 205] width 28 height 24
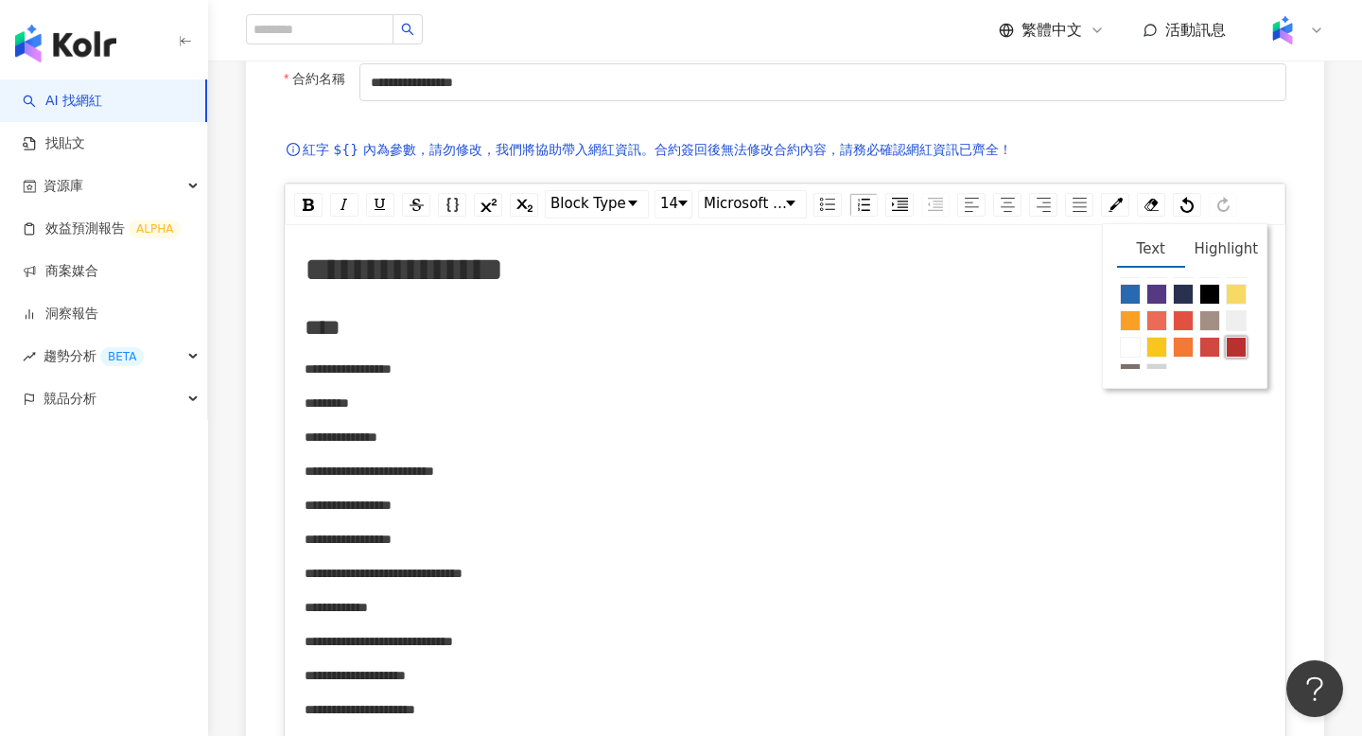
scroll to position [66, 0]
click at [1213, 337] on span "rdw-color-picker" at bounding box center [1209, 330] width 21 height 21
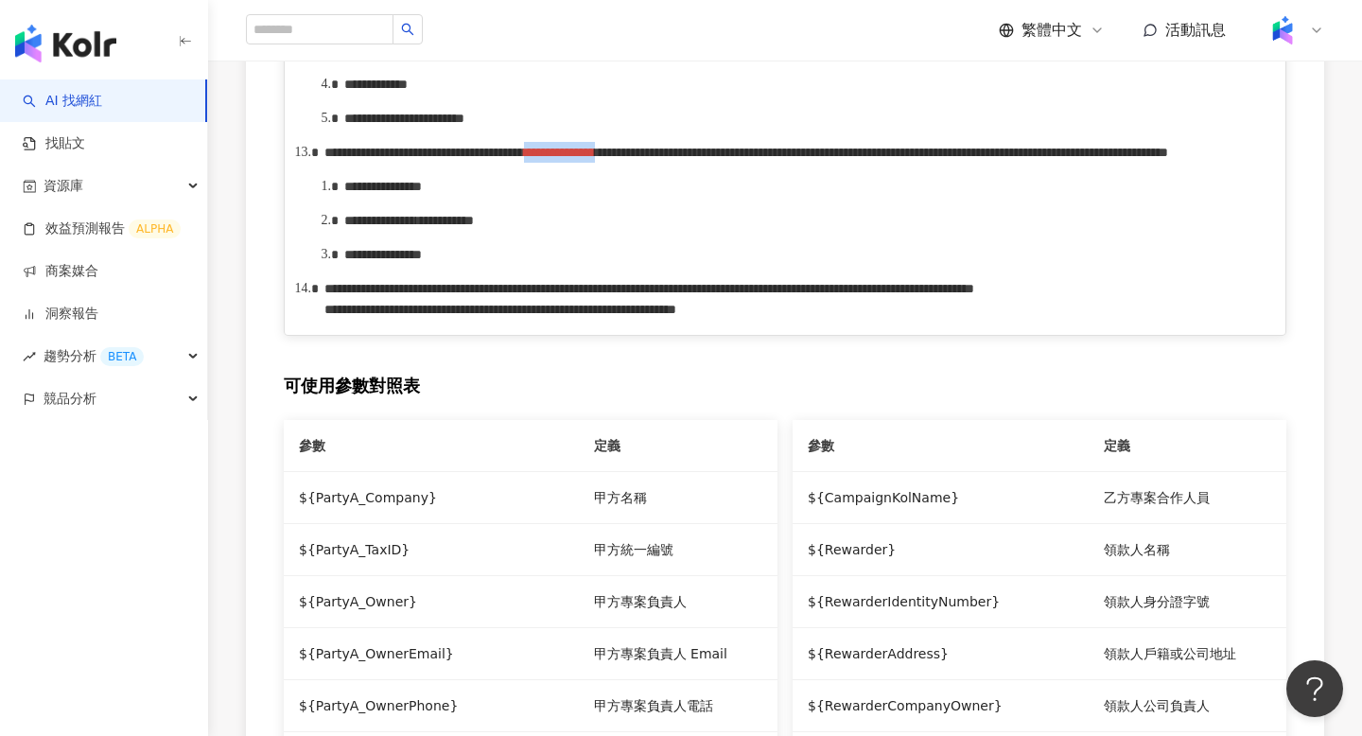
scroll to position [1761, 0]
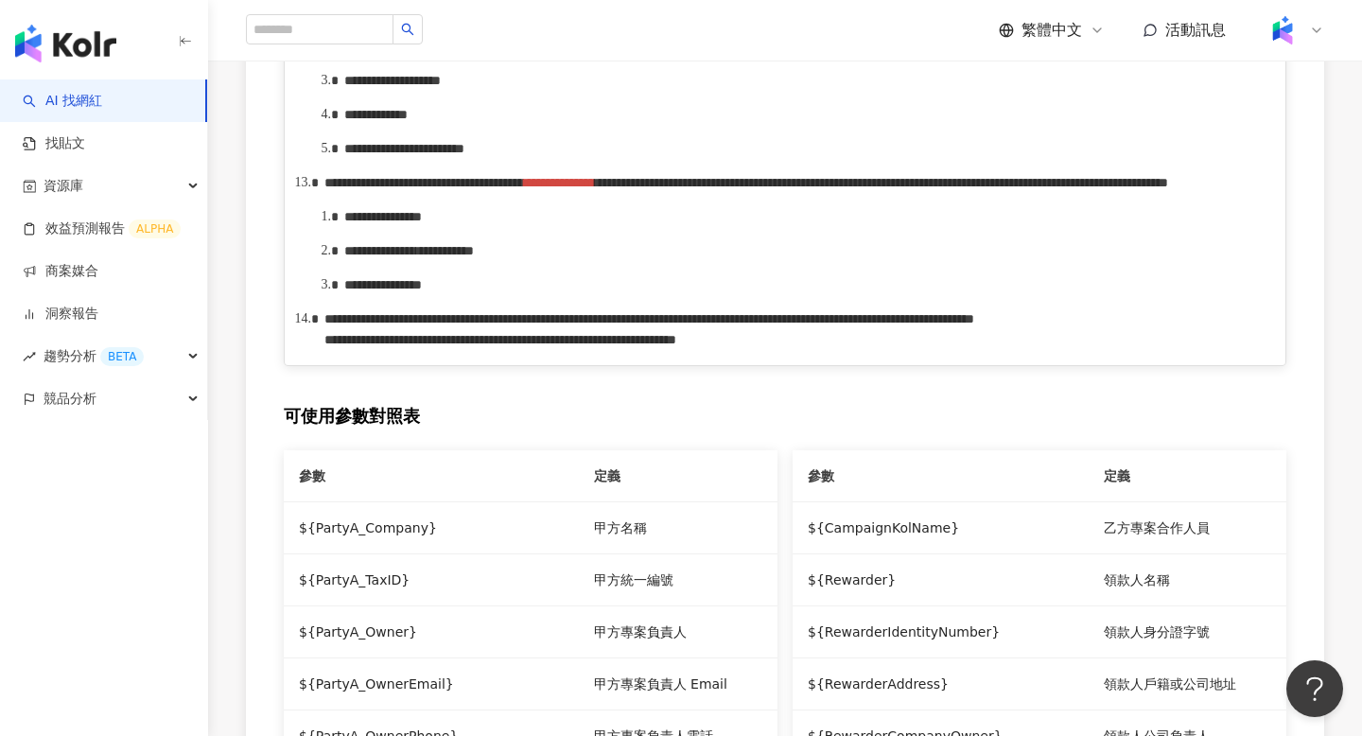
click at [856, 261] on div "**********" at bounding box center [805, 250] width 922 height 21
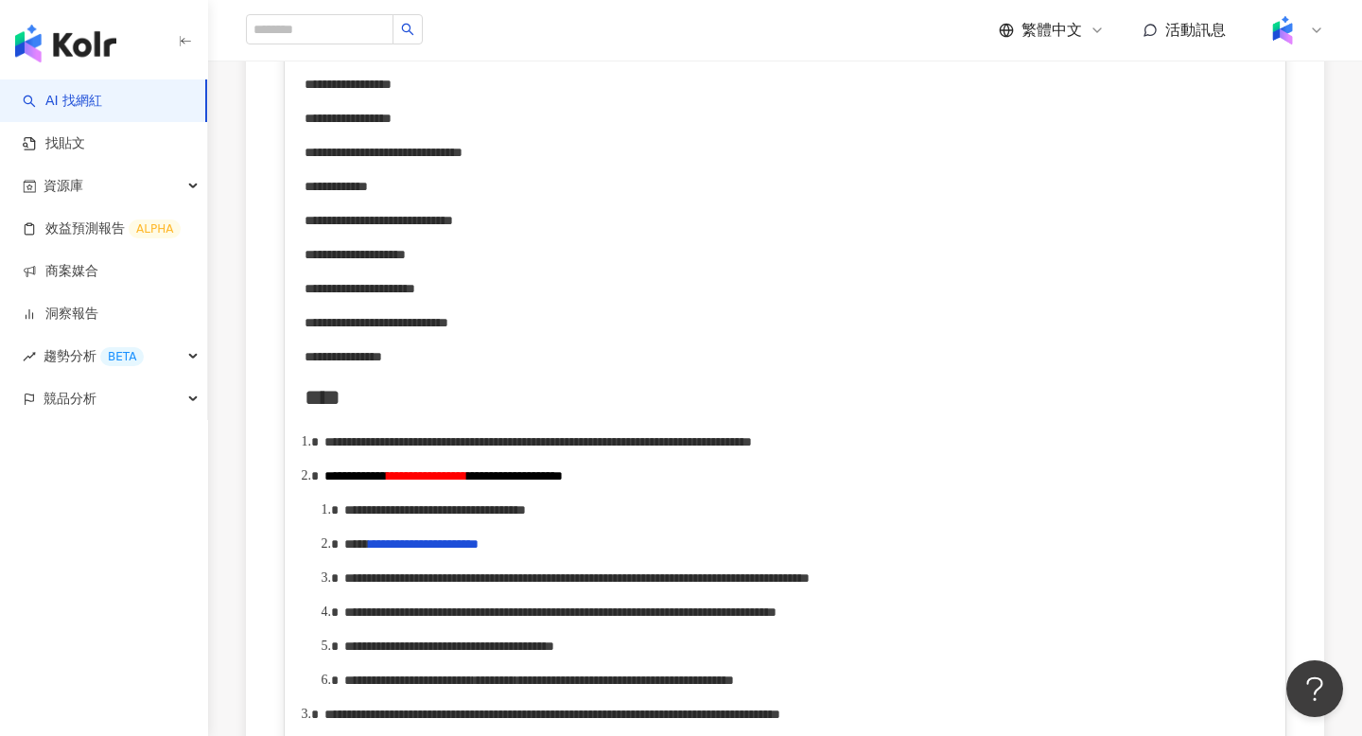
scroll to position [0, 0]
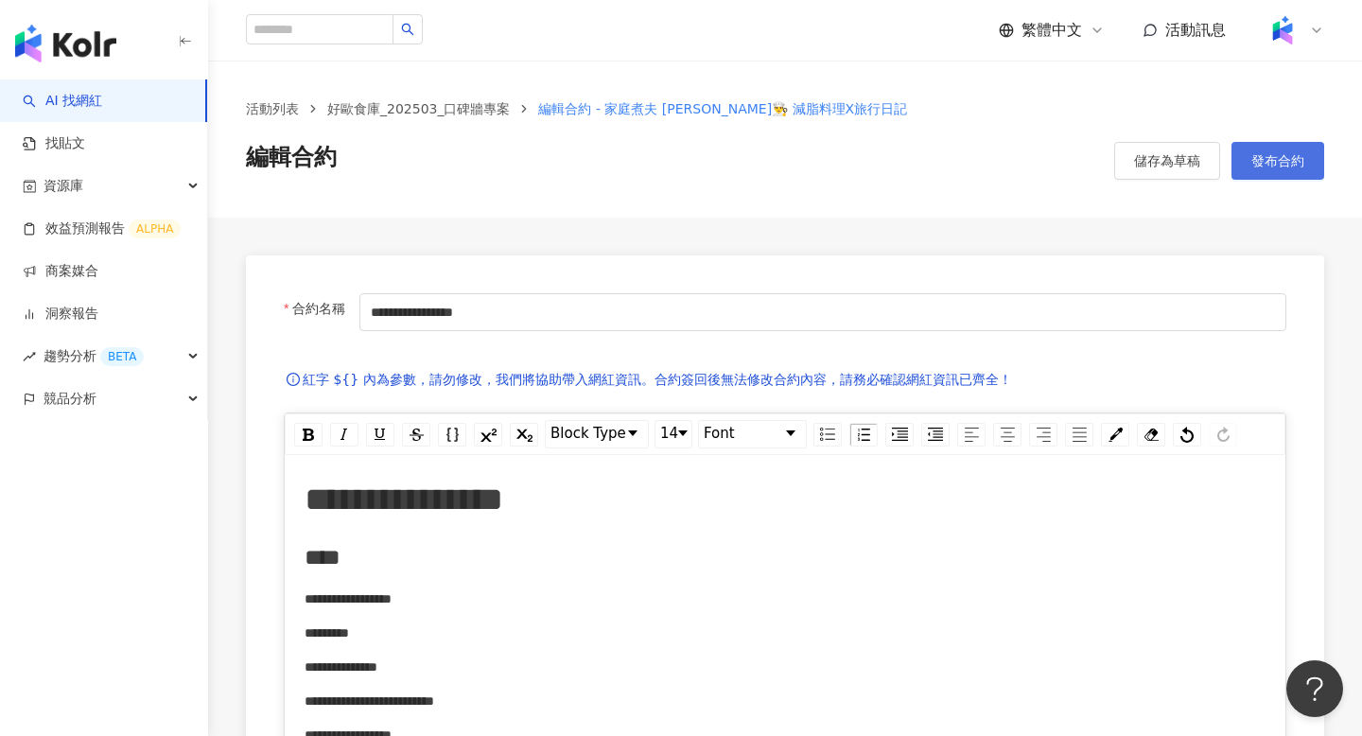
click at [1276, 146] on button "發布合約" at bounding box center [1277, 161] width 93 height 38
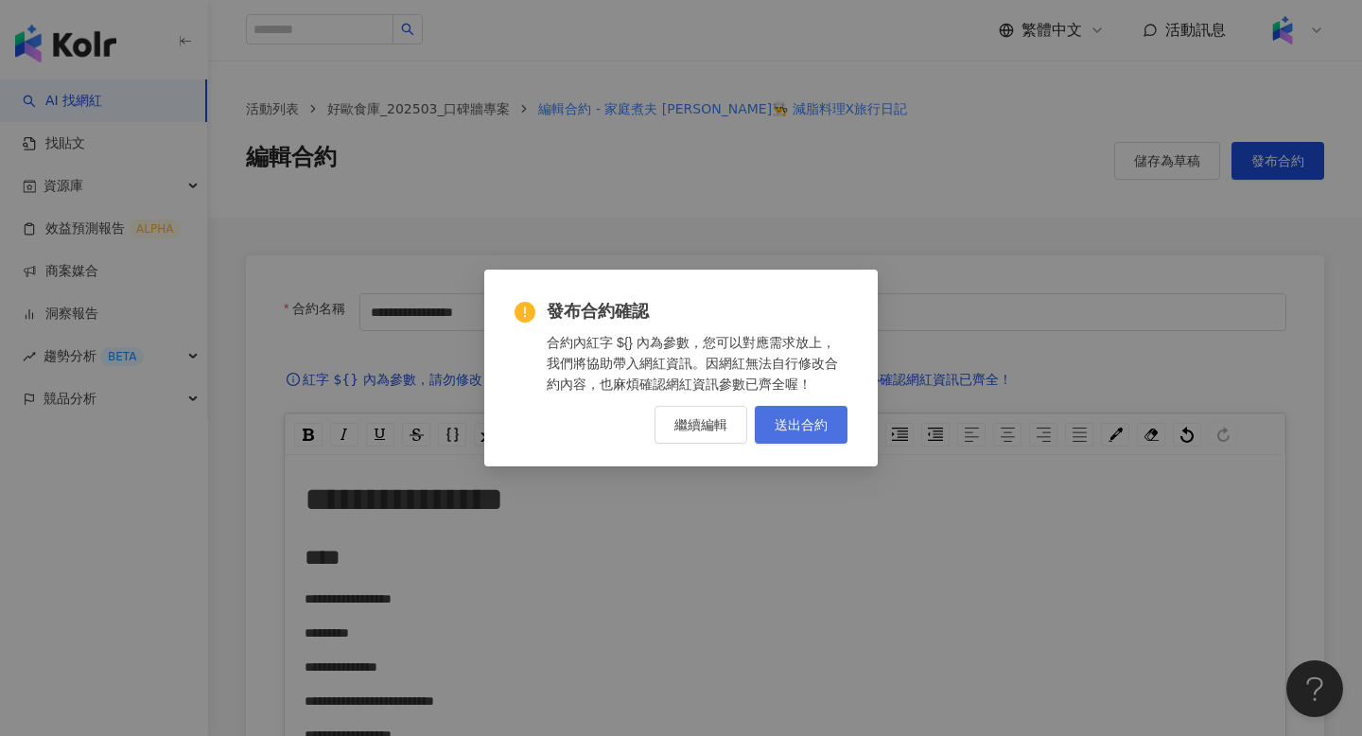
click at [814, 428] on span "送出合約" at bounding box center [800, 424] width 53 height 15
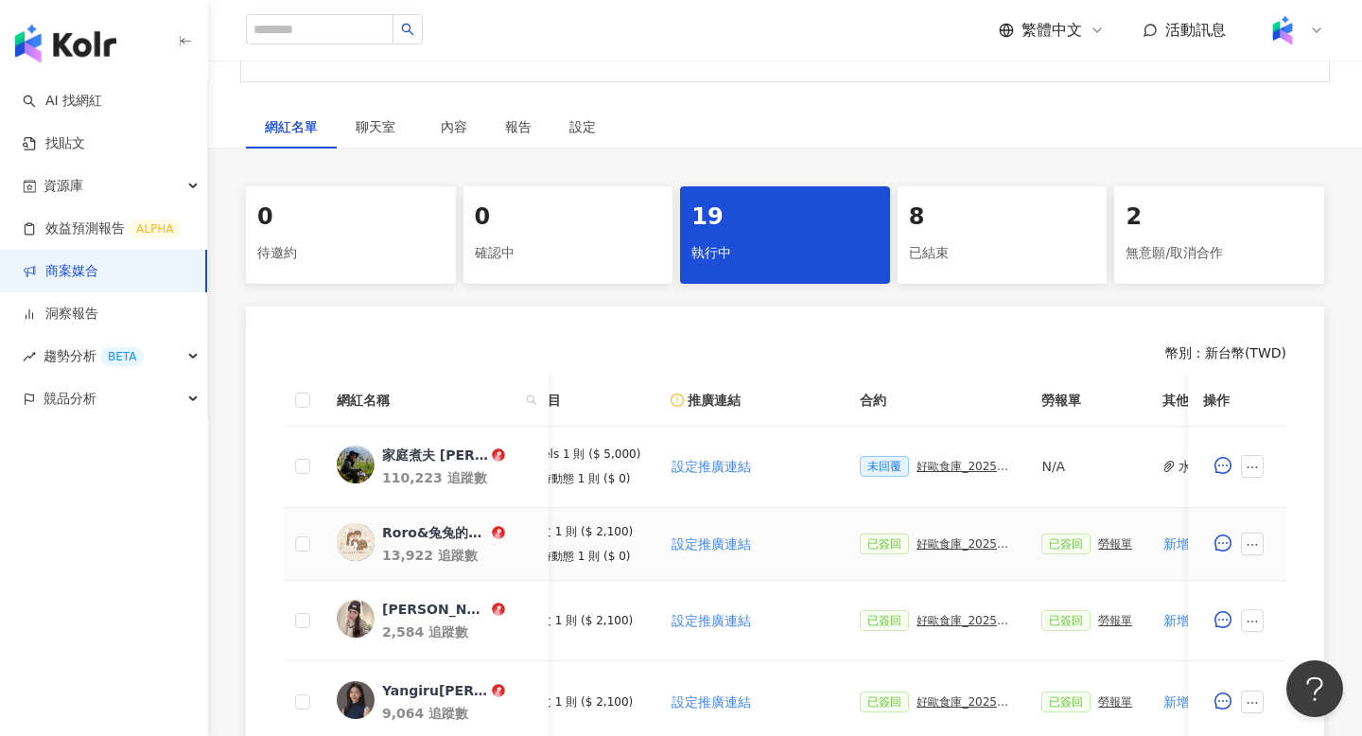
scroll to position [0, 234]
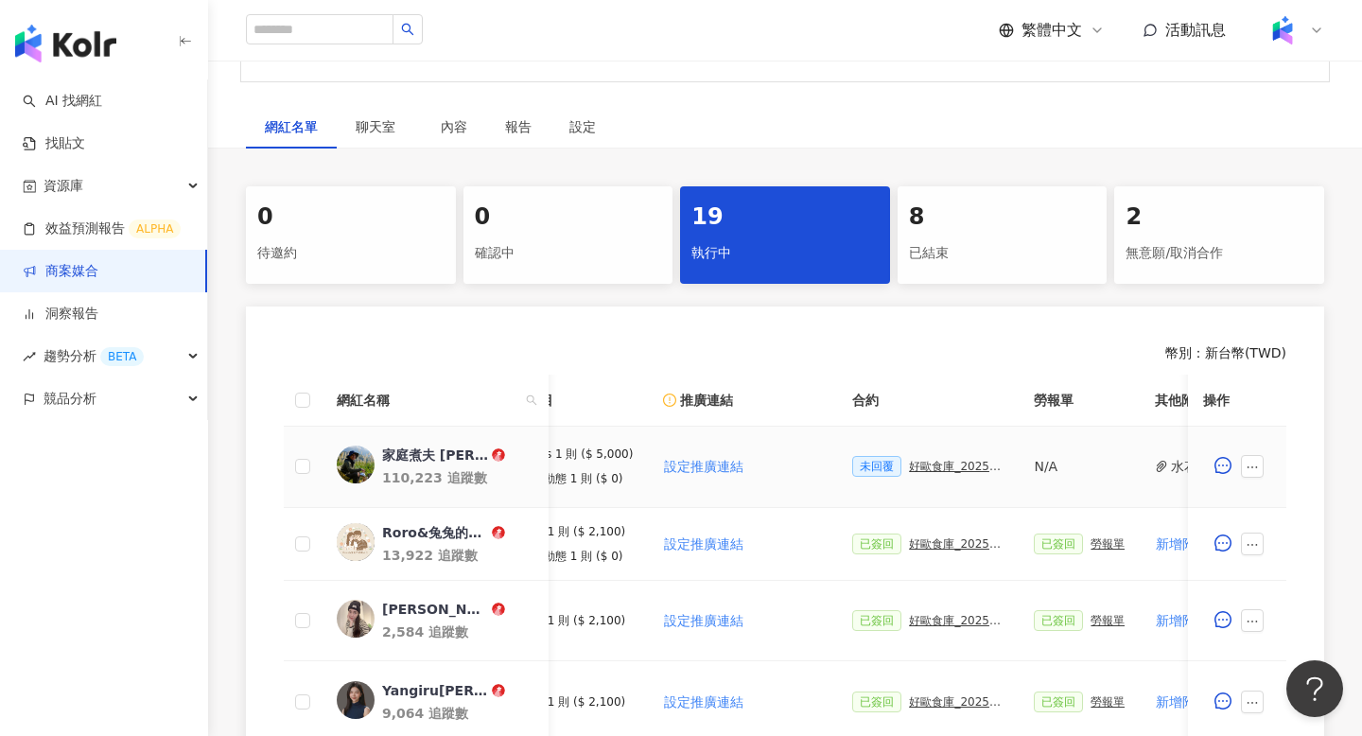
click at [933, 460] on div "好歐食庫_202503_口碑牆專案" at bounding box center [956, 466] width 95 height 13
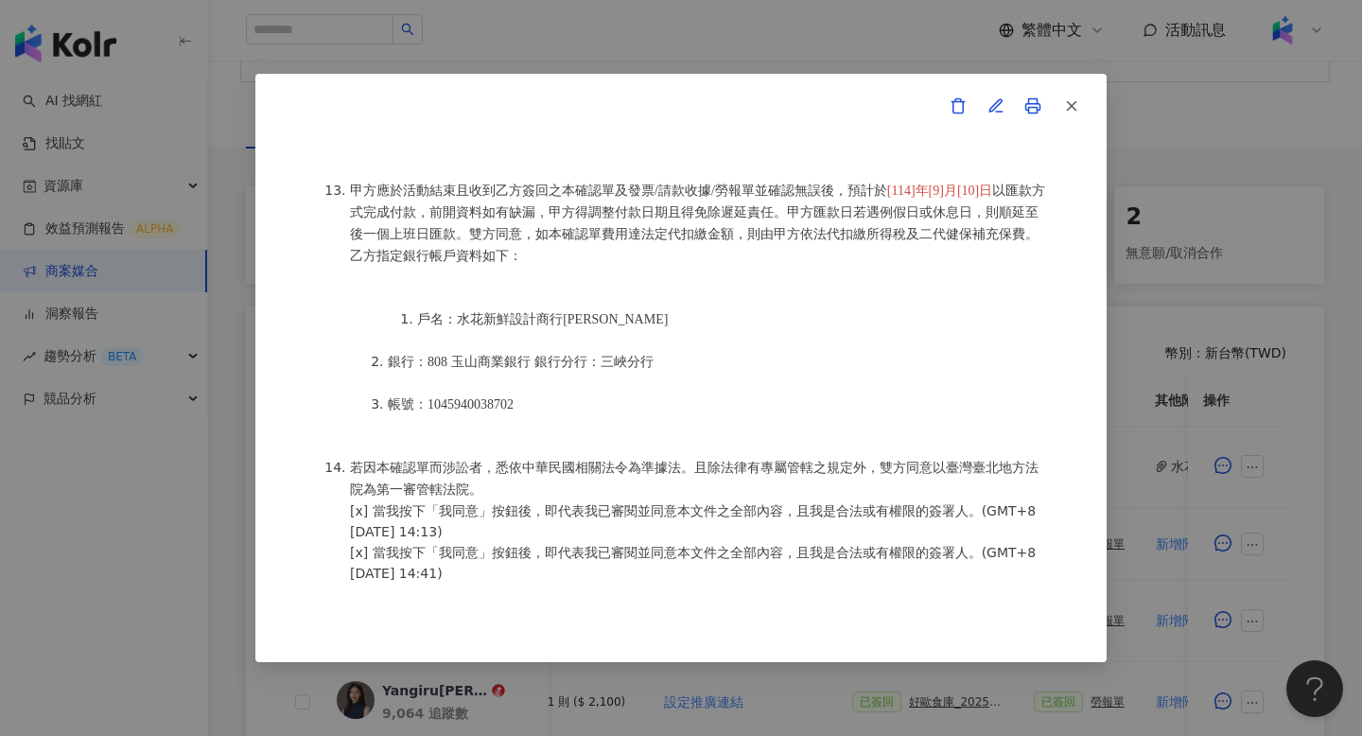
scroll to position [2244, 0]
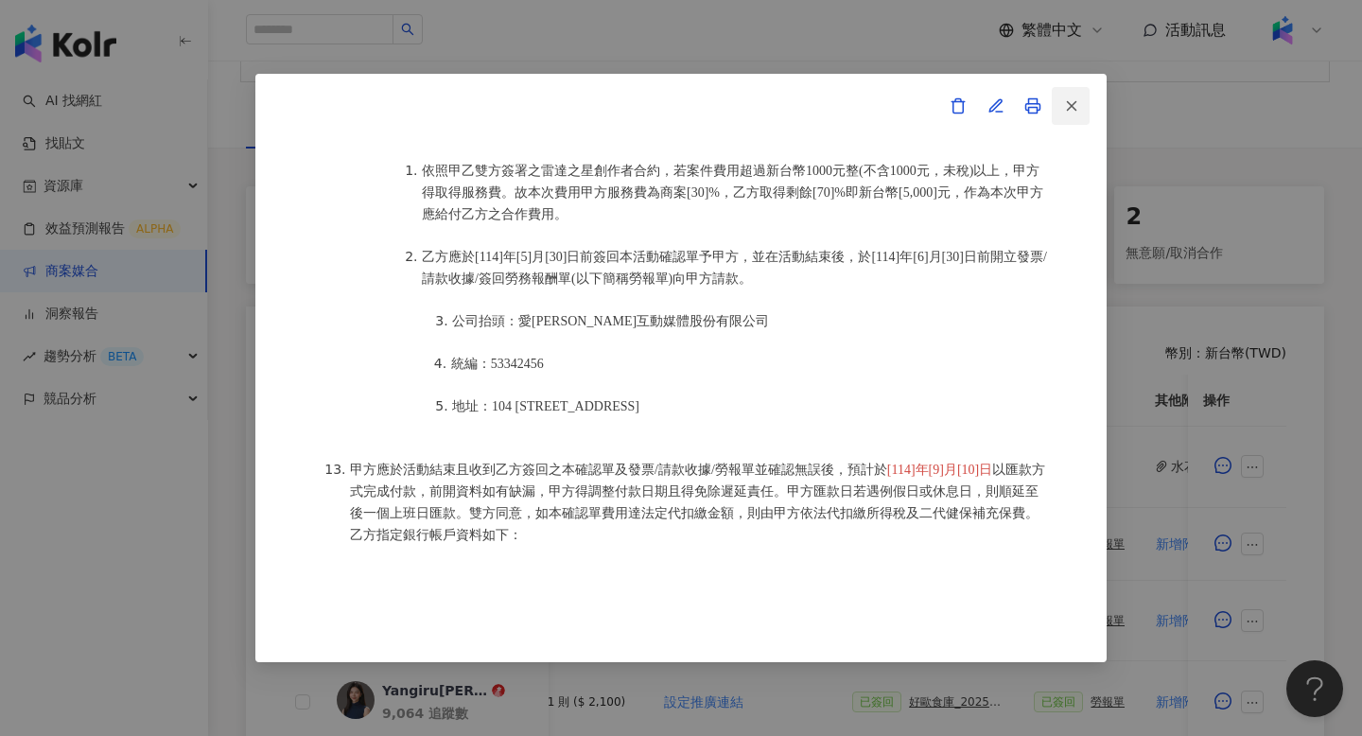
click at [1078, 112] on icon "button" at bounding box center [1071, 105] width 17 height 17
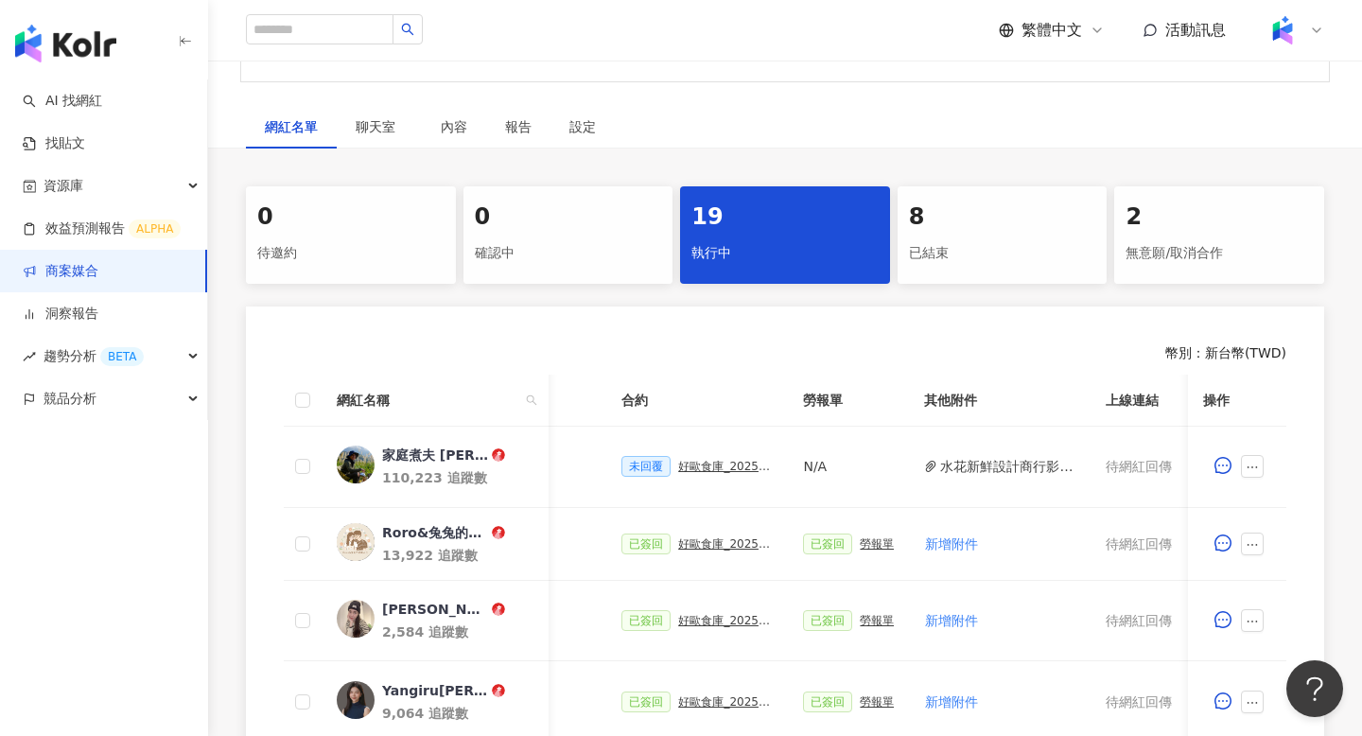
scroll to position [0, 542]
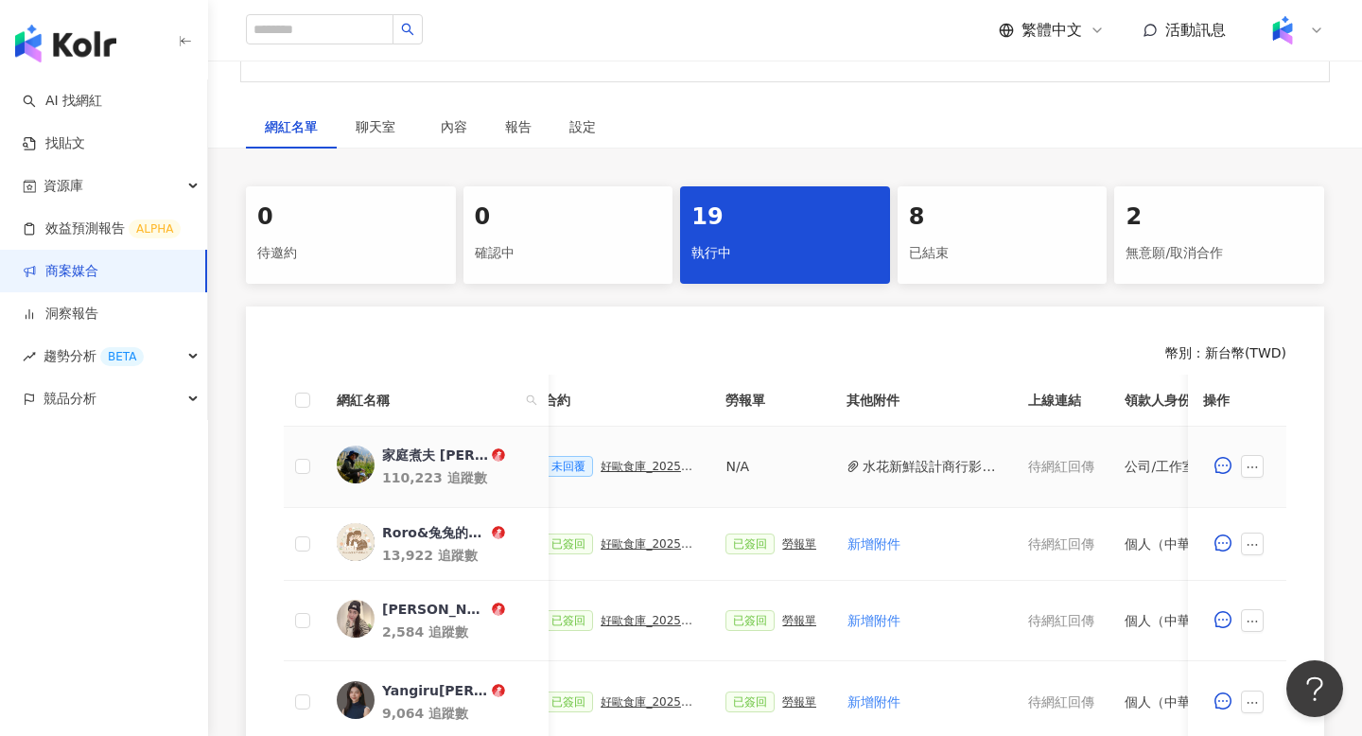
click at [727, 470] on div "N/A" at bounding box center [770, 466] width 91 height 21
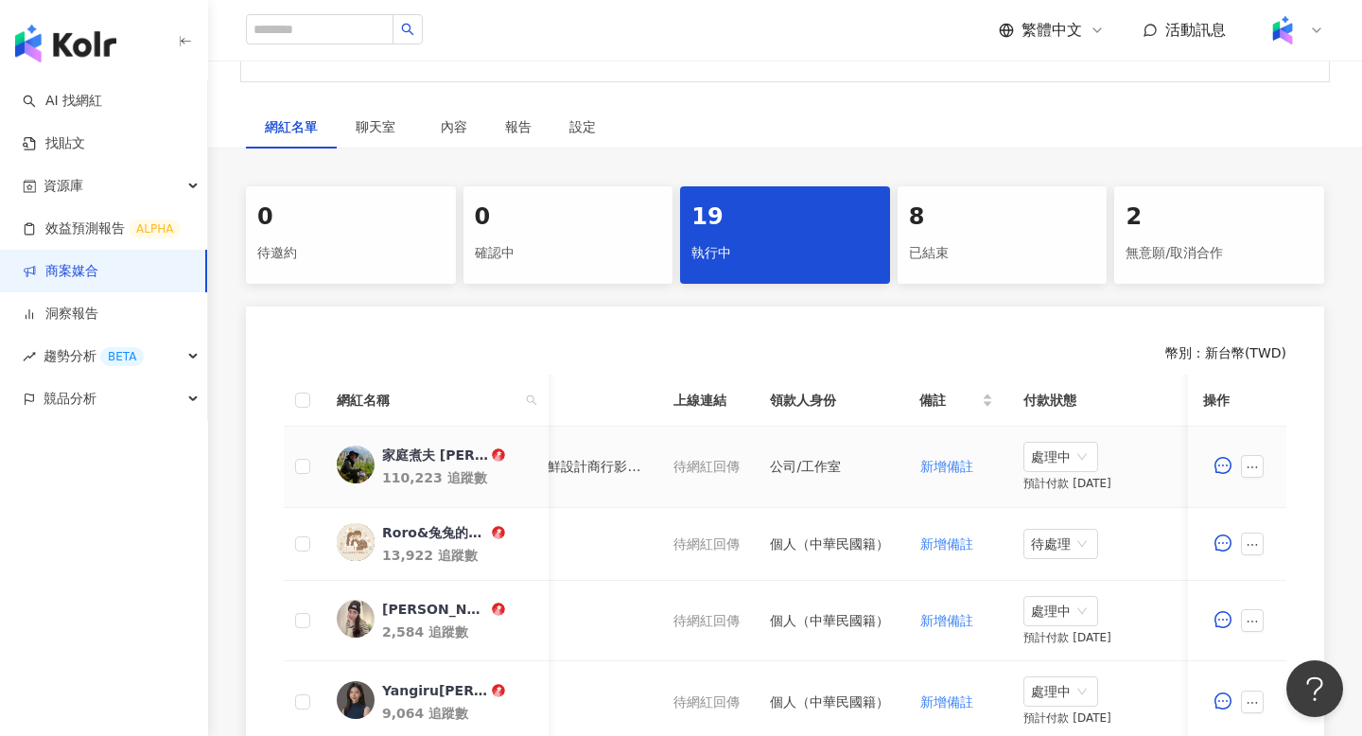
scroll to position [0, 843]
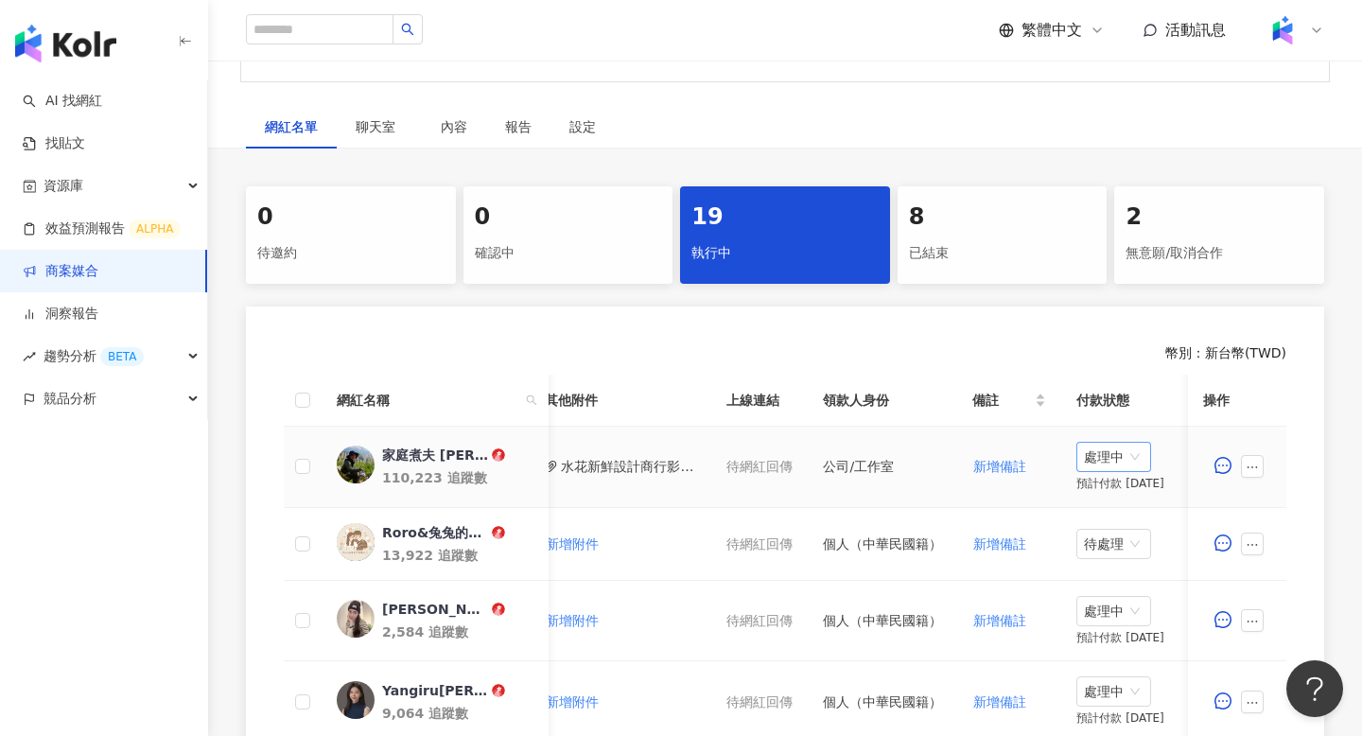
click at [1128, 457] on span "處理中" at bounding box center [1114, 457] width 60 height 28
click at [1120, 495] on div "待處理" at bounding box center [1108, 495] width 53 height 21
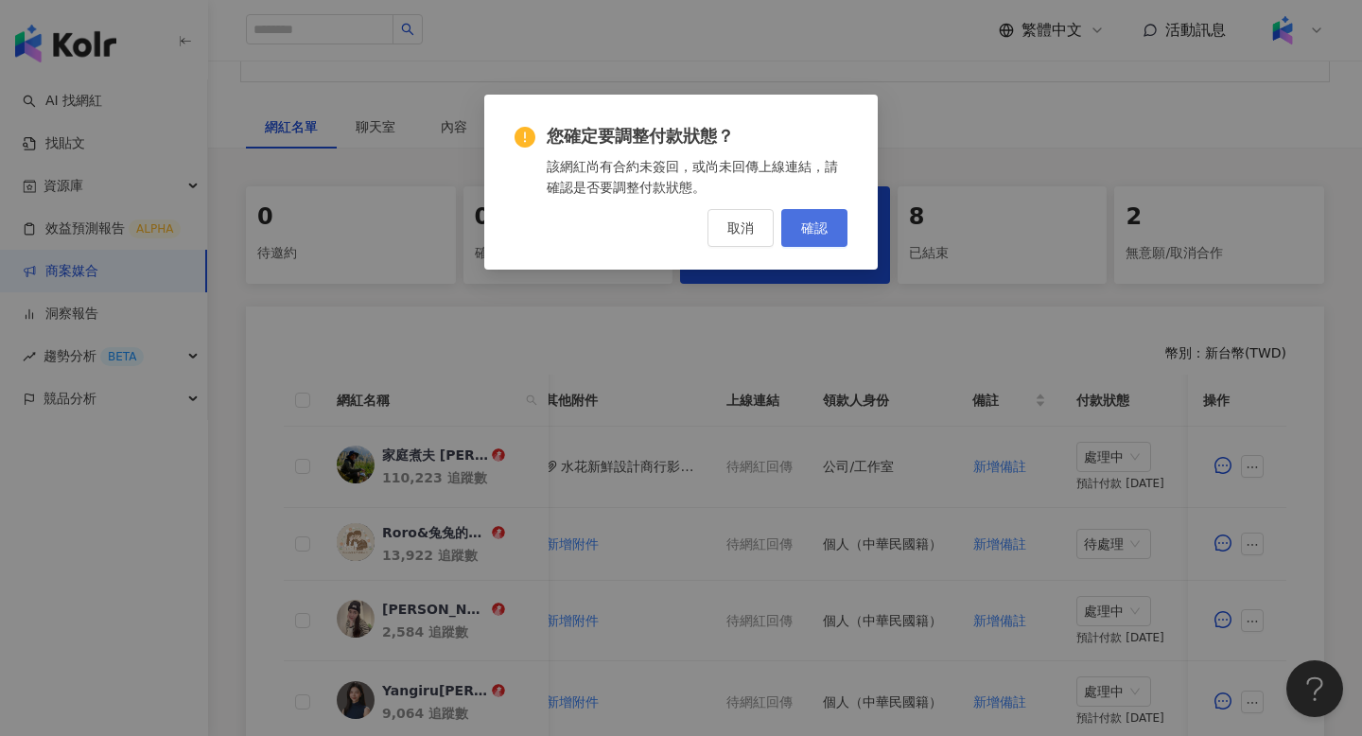
click at [819, 220] on span "確認" at bounding box center [814, 227] width 26 height 15
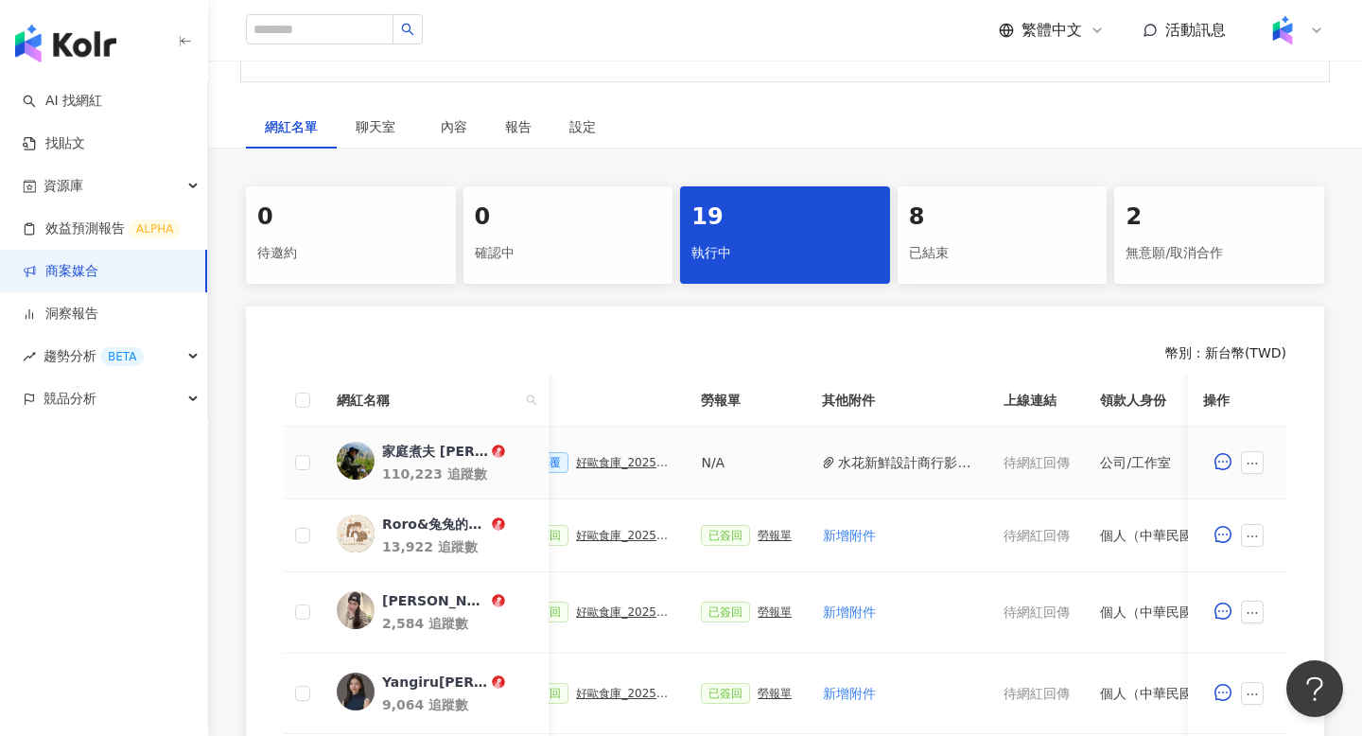
scroll to position [0, 359]
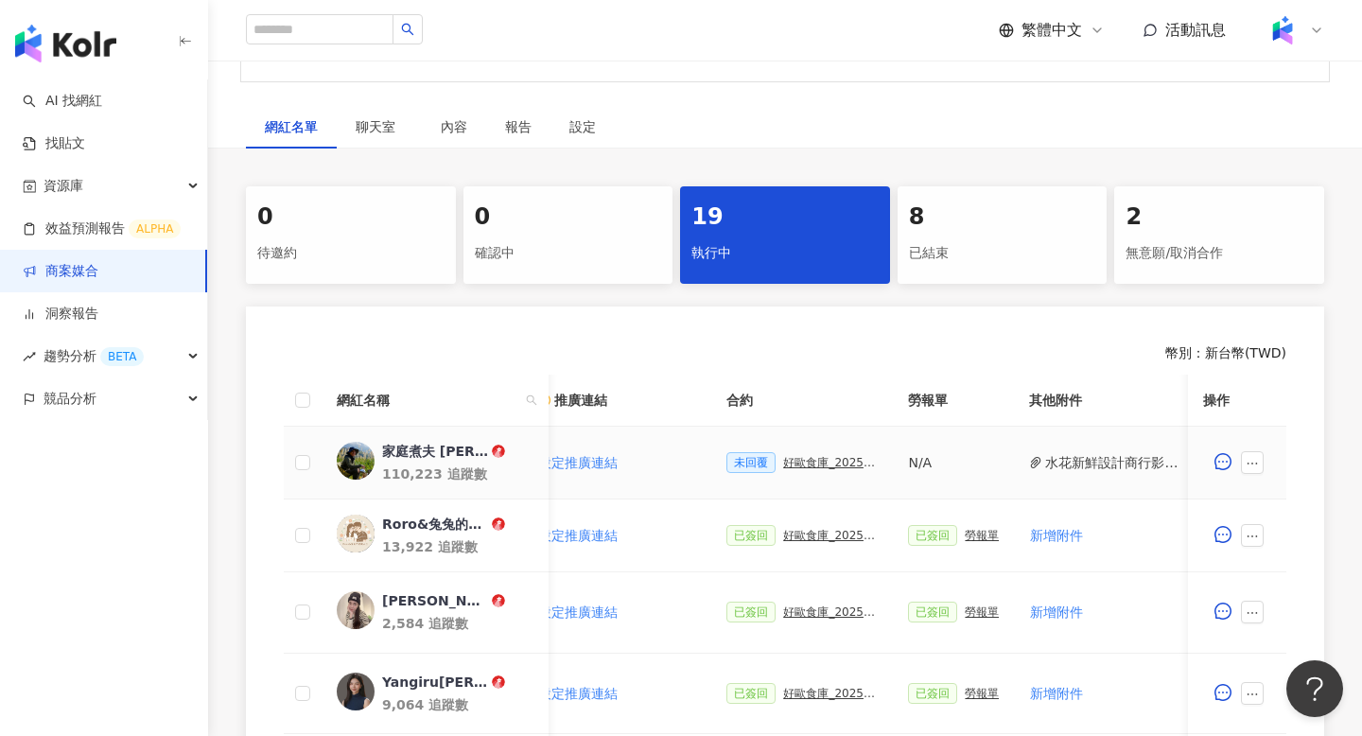
click at [912, 465] on div "N/A" at bounding box center [953, 462] width 91 height 21
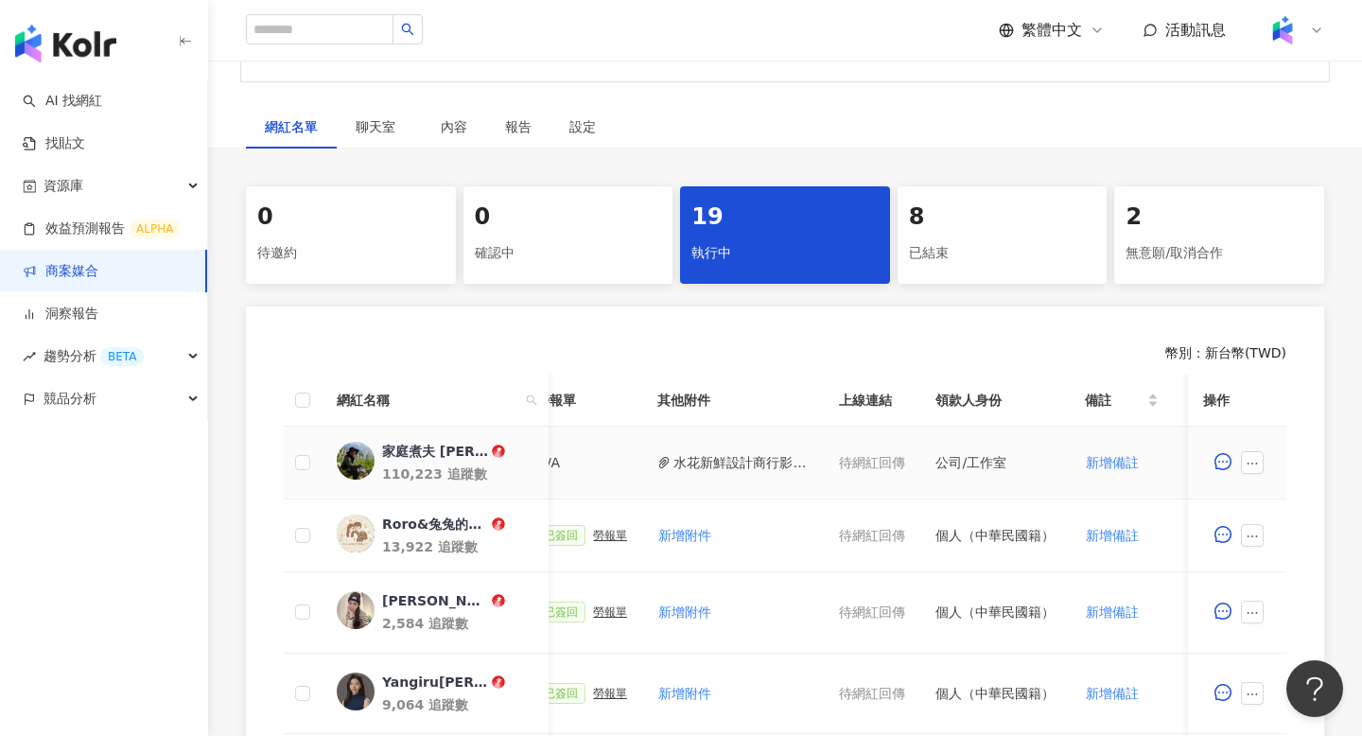
scroll to position [0, 896]
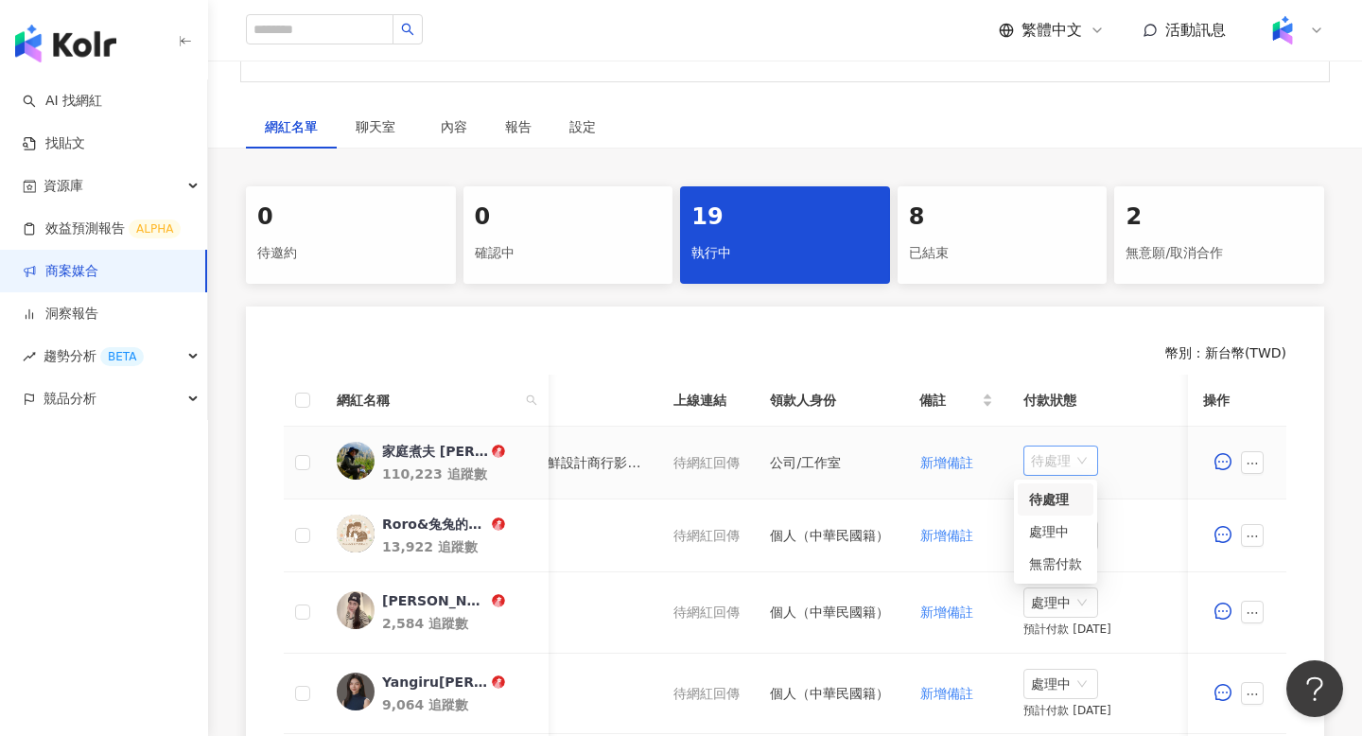
click at [1031, 462] on span "待處理" at bounding box center [1061, 460] width 60 height 28
click at [1059, 530] on div "處理中" at bounding box center [1055, 531] width 53 height 21
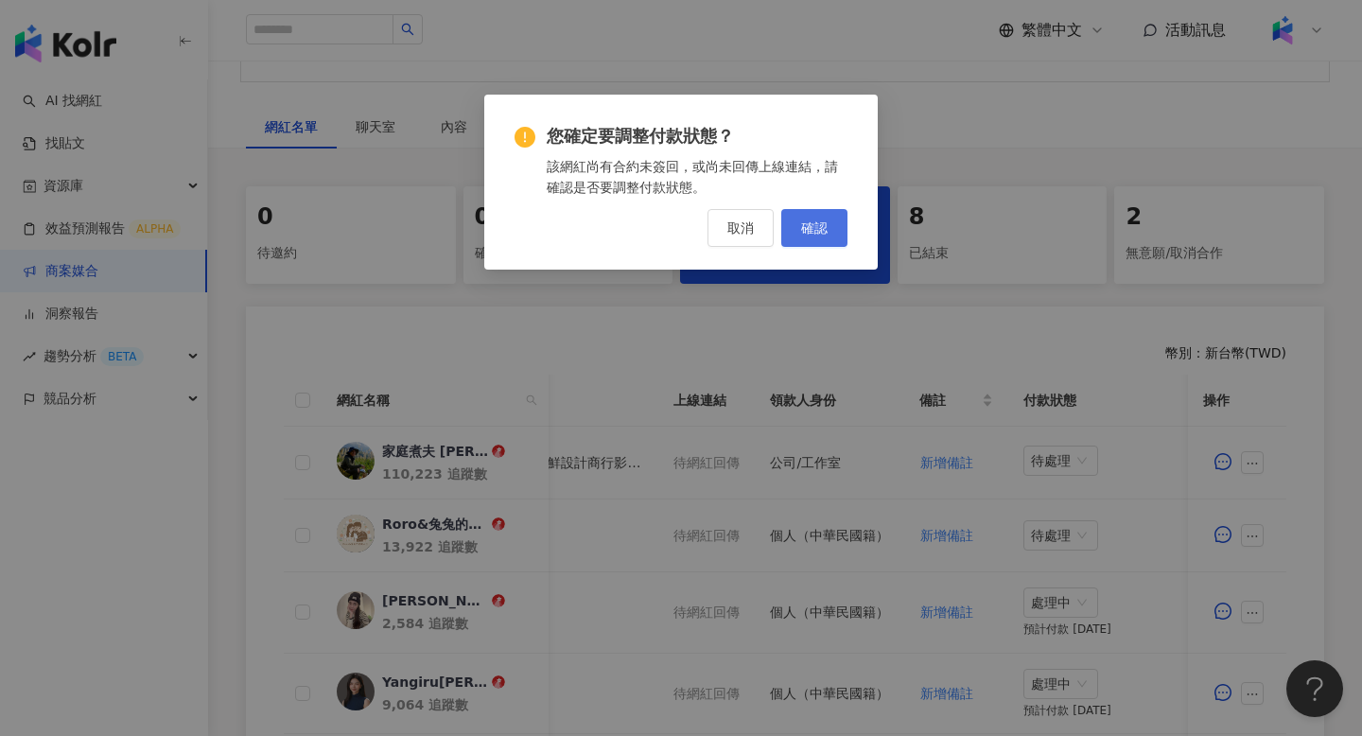
click at [820, 214] on button "確認" at bounding box center [814, 228] width 66 height 38
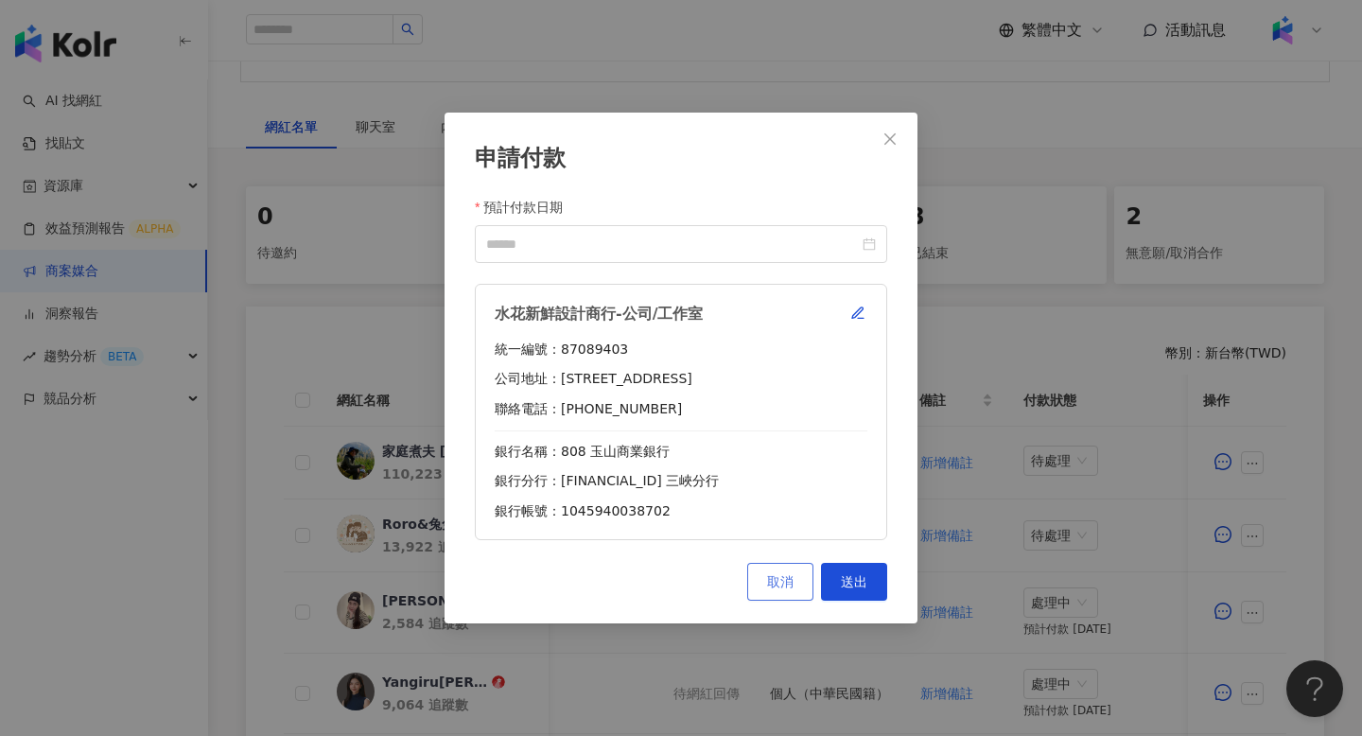
click at [780, 584] on span "取消" at bounding box center [780, 581] width 26 height 15
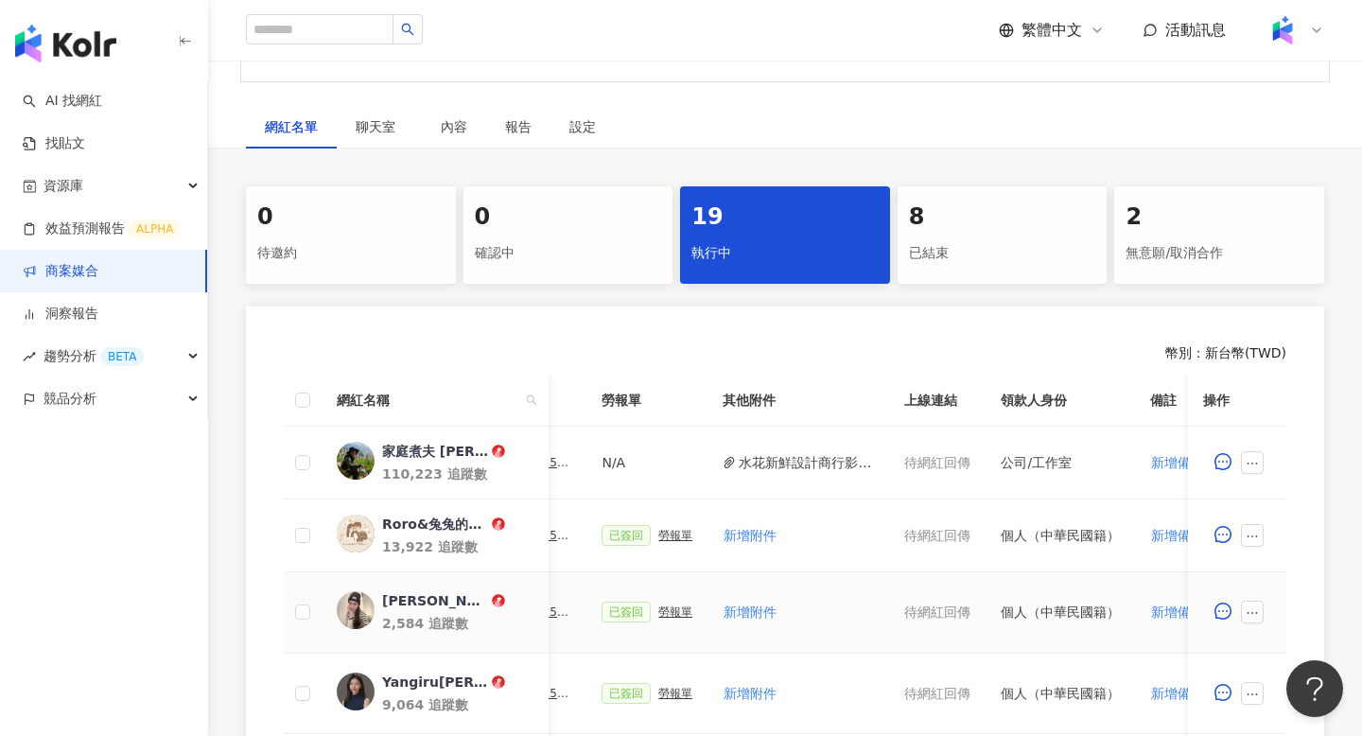
scroll to position [0, 637]
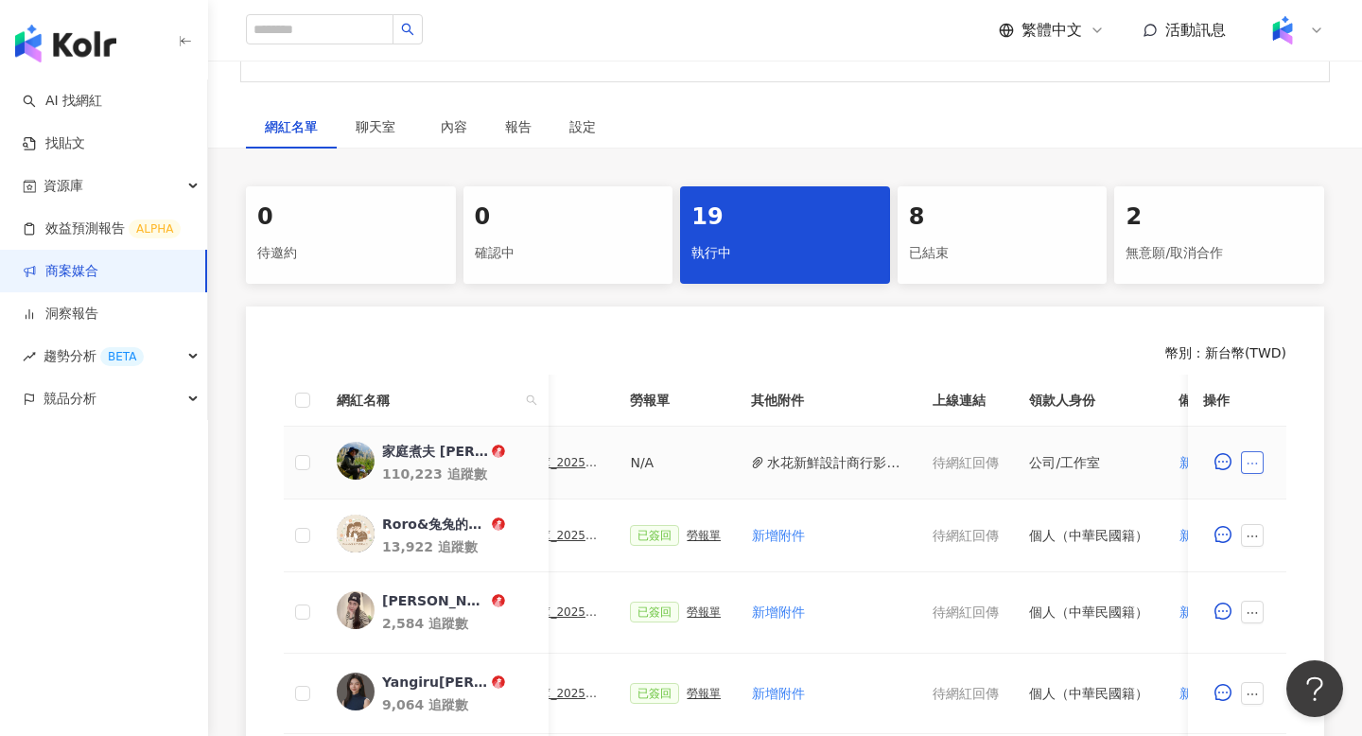
click at [1253, 457] on icon "ellipsis" at bounding box center [1251, 463] width 13 height 13
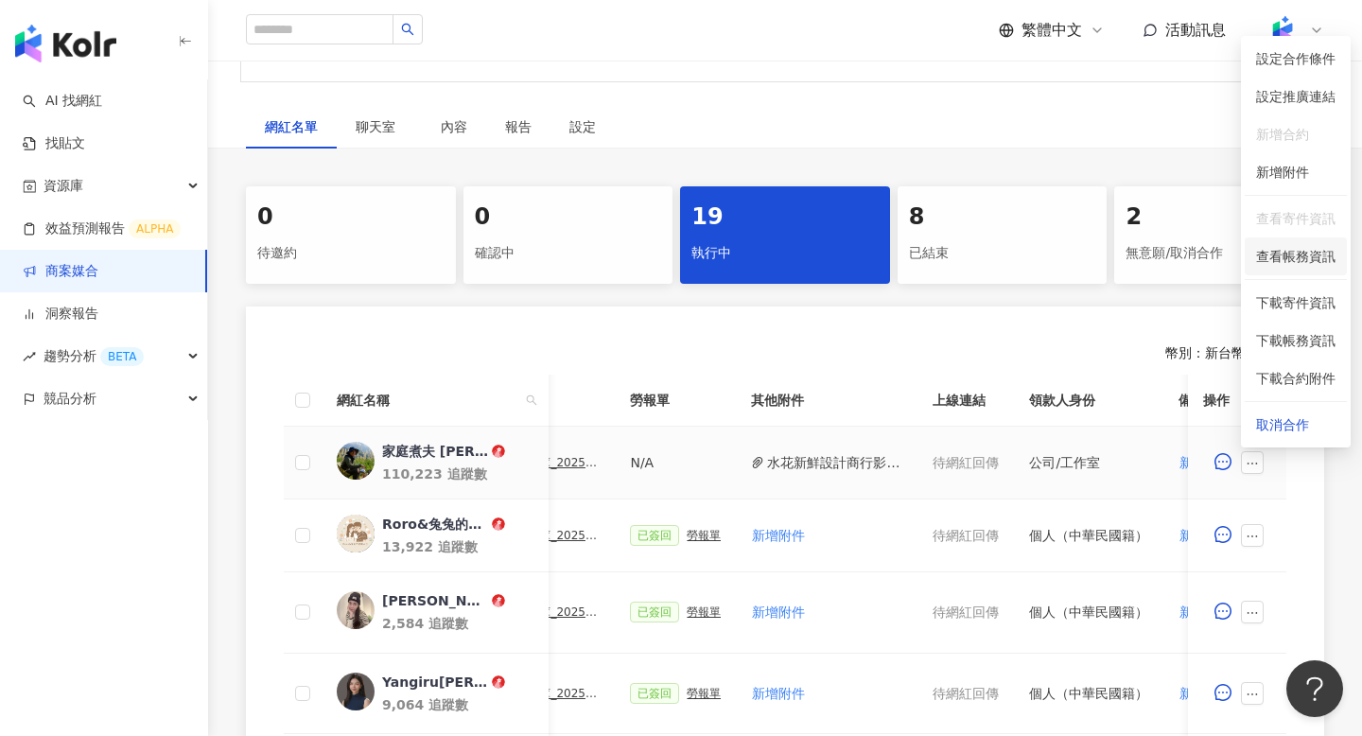
click at [1308, 262] on span "查看帳務資訊" at bounding box center [1295, 256] width 79 height 21
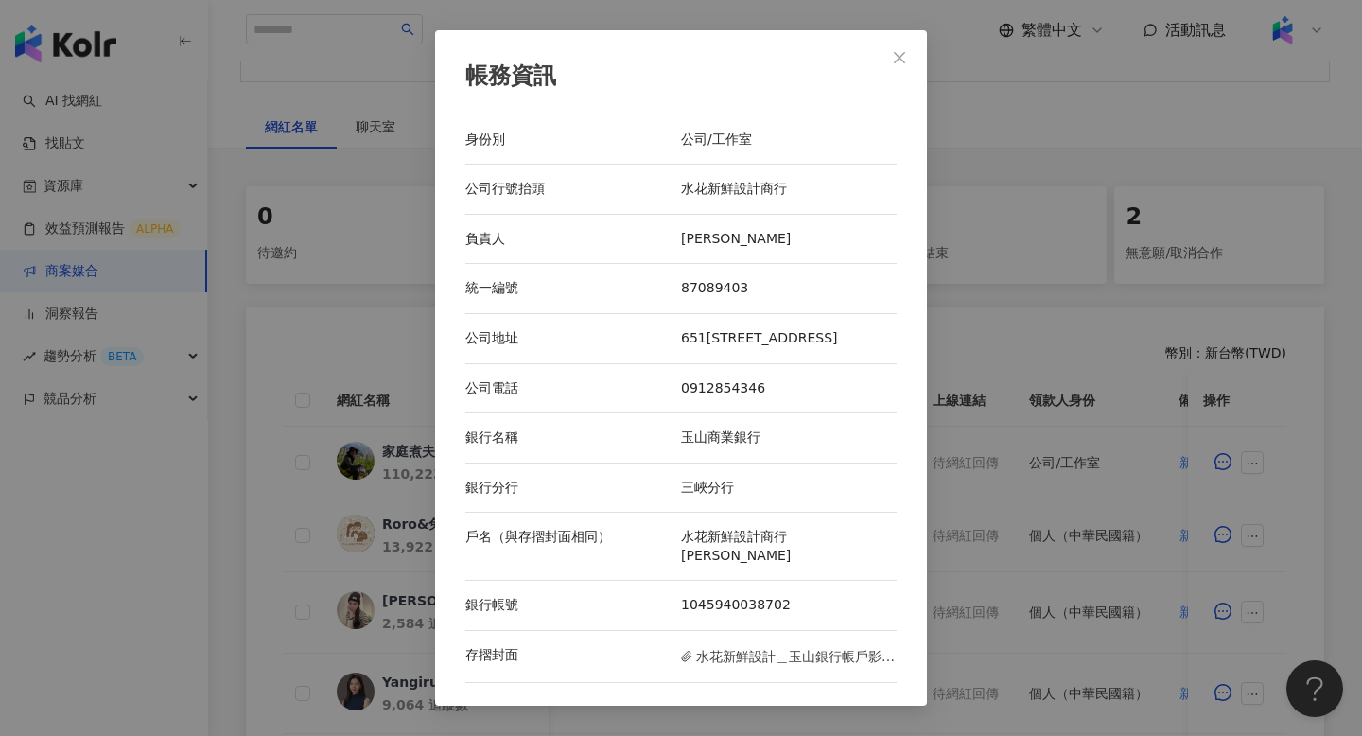
click at [683, 247] on div "[PERSON_NAME]" at bounding box center [789, 239] width 216 height 19
click at [906, 65] on icon "close" at bounding box center [899, 57] width 15 height 15
